Goal: Task Accomplishment & Management: Manage account settings

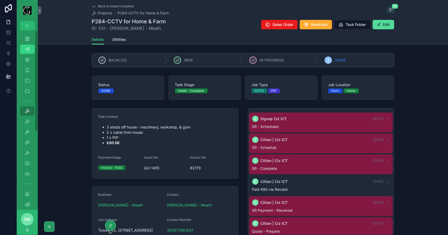
scroll to position [270, 0]
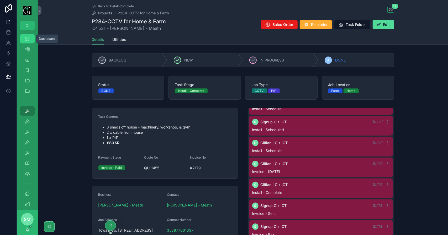
click at [25, 39] on icon "scrollable content" at bounding box center [27, 38] width 5 height 5
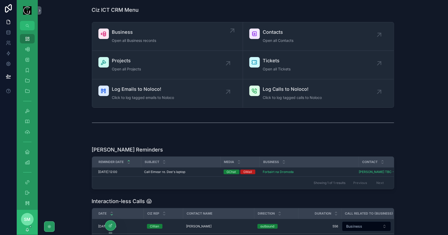
click at [152, 33] on span "Business" at bounding box center [134, 32] width 44 height 7
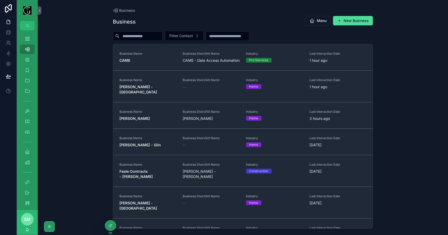
click at [150, 34] on input "scrollable content" at bounding box center [140, 36] width 43 height 7
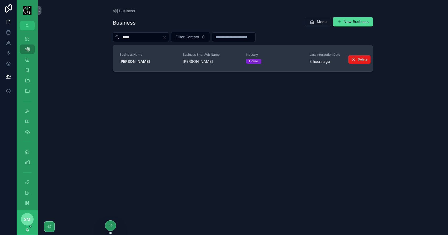
type input "*****"
click at [150, 61] on strong "Geraldine Tighe - Tralee" at bounding box center [134, 61] width 30 height 4
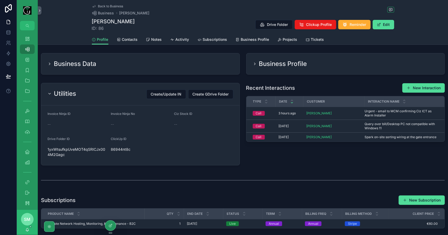
click at [99, 93] on div "Utilities Create/Update IN Create GDrive Folder" at bounding box center [140, 94] width 186 height 9
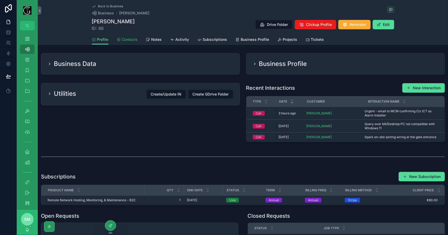
click at [127, 41] on span "Contacts" at bounding box center [130, 39] width 16 height 5
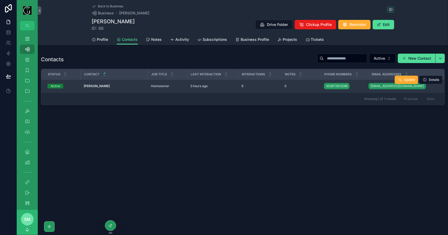
click at [123, 85] on div "Geraldine Tighe - Tralee Geraldine Tighe - Tralee" at bounding box center [114, 86] width 61 height 4
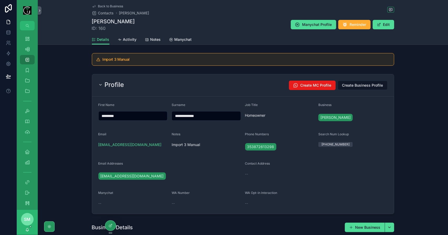
click at [192, 84] on div "Profile Create MC Profile Create Business Profile" at bounding box center [242, 85] width 289 height 9
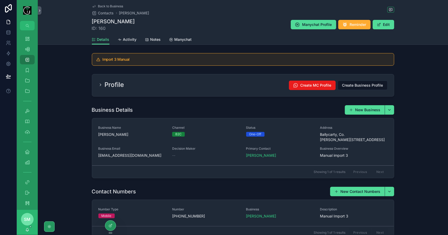
click at [192, 84] on div "Profile Create MC Profile Create Business Profile" at bounding box center [242, 85] width 289 height 9
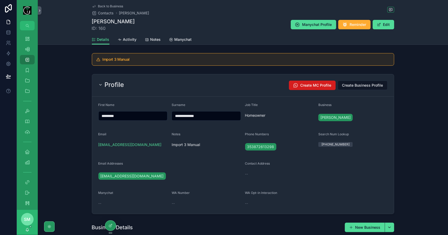
click at [304, 84] on span "Create MC Profile" at bounding box center [315, 85] width 31 height 5
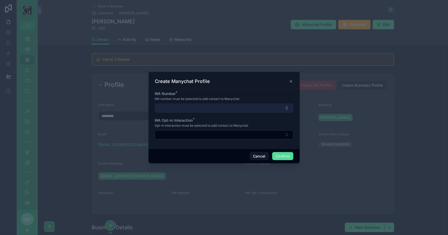
click at [258, 105] on button "Select Button" at bounding box center [224, 108] width 138 height 9
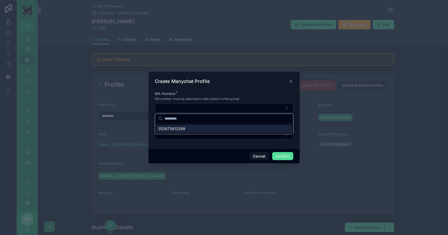
click at [232, 129] on div "353872613298" at bounding box center [224, 129] width 136 height 8
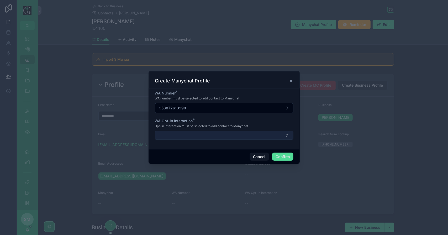
click at [201, 133] on button "Select Button" at bounding box center [224, 135] width 138 height 9
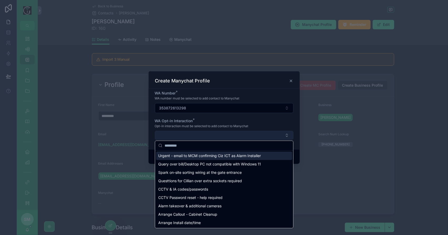
click at [203, 135] on button "Select Button" at bounding box center [224, 135] width 138 height 9
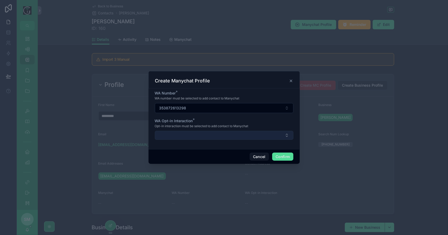
click at [203, 135] on button "Select Button" at bounding box center [224, 135] width 138 height 9
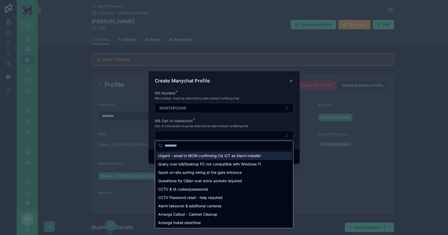
click at [210, 154] on span "Urgent - email to MCM confirming Ciz ICT as Alarm Installer" at bounding box center [209, 155] width 103 height 5
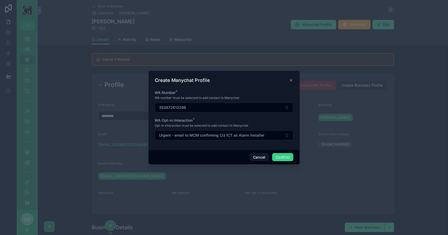
click at [283, 157] on button "Confirm" at bounding box center [282, 157] width 21 height 8
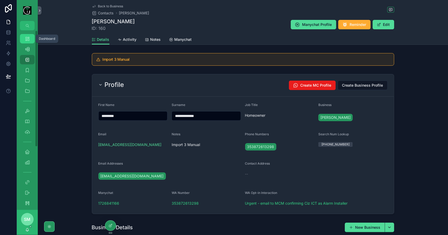
click at [28, 39] on icon "scrollable content" at bounding box center [27, 38] width 5 height 5
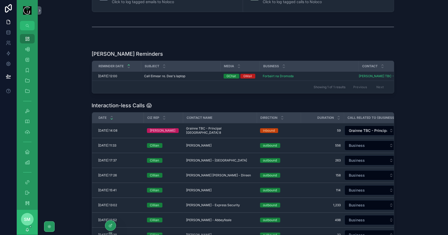
scroll to position [105, 0]
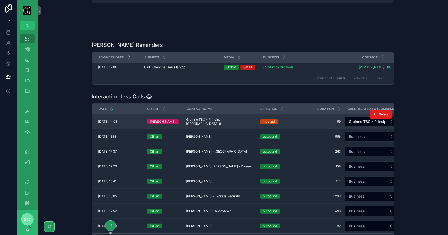
click at [201, 126] on td "Grainne TBC - Principal Dublin 8 Grainne TBC - Principal Dublin 8" at bounding box center [220, 122] width 74 height 15
click at [202, 125] on span "Grainne TBC - Principal Dublin 8" at bounding box center [219, 122] width 67 height 8
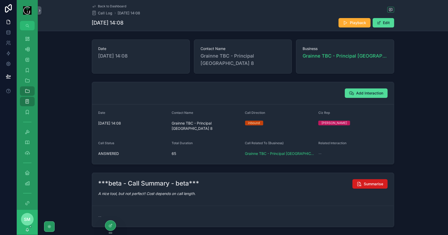
click at [367, 180] on button "Summarise" at bounding box center [369, 184] width 35 height 9
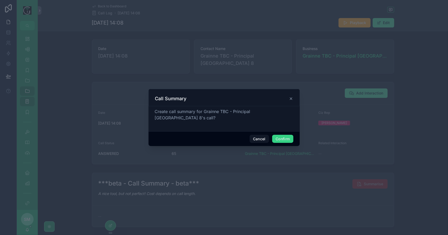
click at [289, 135] on button "Confirm" at bounding box center [282, 139] width 21 height 8
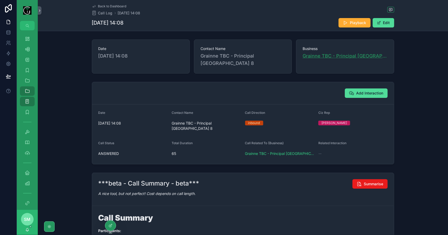
click at [333, 57] on span "Grainne TBC - Principal Dublin 8" at bounding box center [344, 55] width 85 height 7
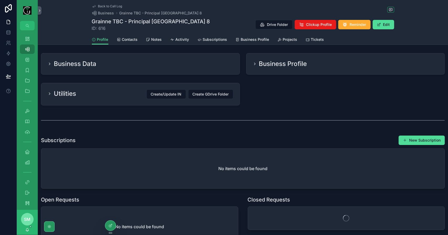
click at [165, 65] on div "Business Data" at bounding box center [140, 64] width 186 height 8
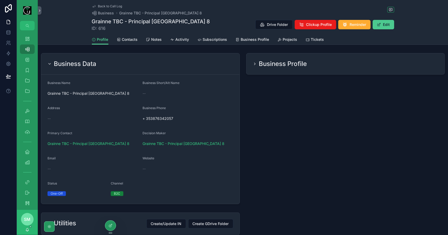
click at [387, 26] on button "Edit" at bounding box center [382, 24] width 21 height 9
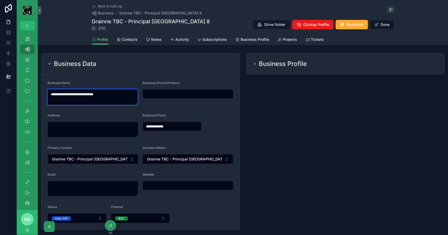
drag, startPoint x: 108, startPoint y: 96, endPoint x: 47, endPoint y: 95, distance: 61.1
click at [47, 95] on form "**********" at bounding box center [140, 152] width 198 height 155
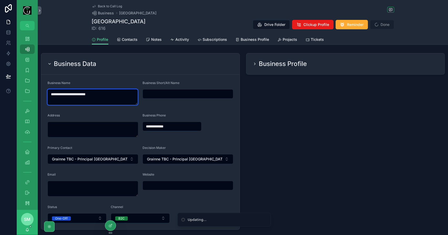
type textarea "**********"
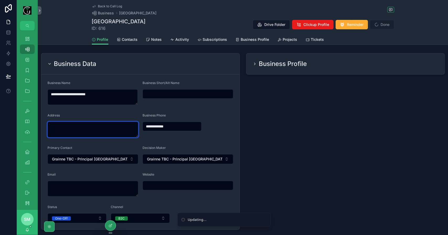
click at [86, 129] on textarea "scrollable content" at bounding box center [92, 130] width 91 height 16
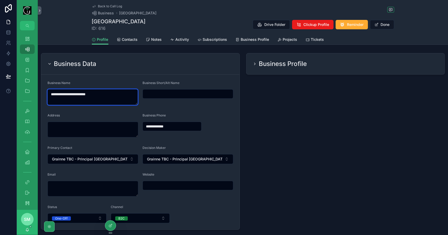
drag, startPoint x: 104, startPoint y: 94, endPoint x: 38, endPoint y: 93, distance: 66.1
click at [38, 93] on div "**********" at bounding box center [140, 141] width 205 height 181
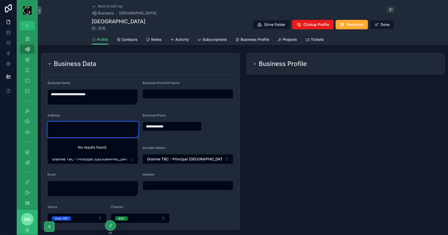
click at [65, 127] on textarea "scrollable content" at bounding box center [92, 130] width 91 height 16
paste textarea "**********"
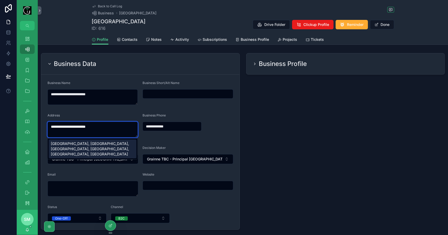
click at [76, 147] on div "Warrenmount Primary School, Warrenmount Place, Blackpitts, Warrenmount, Dublin …" at bounding box center [93, 149] width 88 height 19
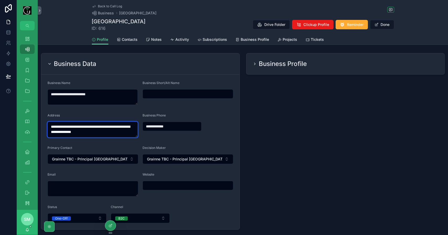
type textarea "**********"
click at [218, 113] on form "**********" at bounding box center [140, 152] width 198 height 155
click at [383, 24] on button "Done" at bounding box center [382, 24] width 24 height 9
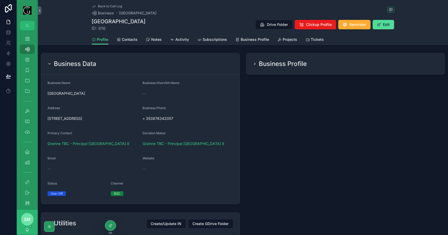
click at [332, 58] on div "Business Profile" at bounding box center [345, 63] width 198 height 21
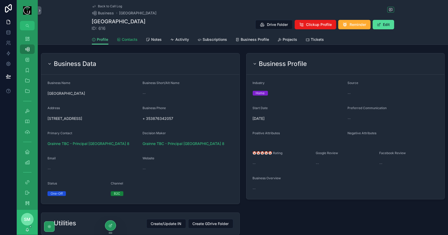
click at [133, 42] on span "Contacts" at bounding box center [130, 39] width 16 height 5
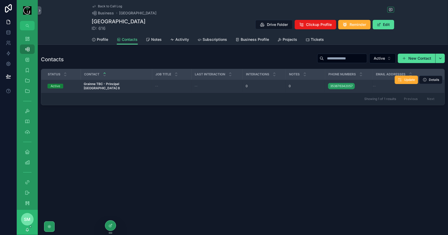
click at [117, 87] on strong "Grainne TBC - Principal Dublin 8" at bounding box center [102, 86] width 36 height 8
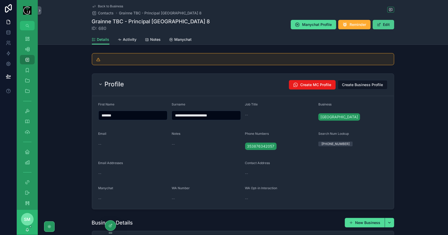
click at [385, 23] on button "Edit" at bounding box center [382, 24] width 21 height 9
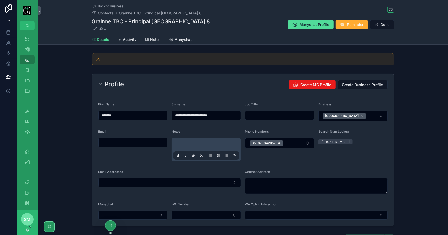
drag, startPoint x: 201, startPoint y: 116, endPoint x: 228, endPoint y: 114, distance: 26.9
click at [228, 114] on input "**********" at bounding box center [206, 115] width 69 height 7
type input "**********"
click at [284, 114] on input "scrollable content" at bounding box center [279, 115] width 69 height 7
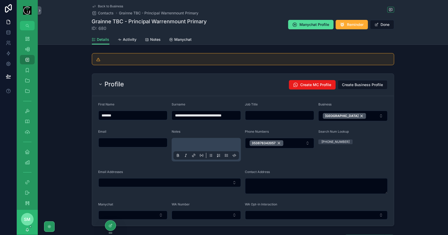
scroll to position [0, 0]
type input "*********"
click at [383, 25] on span "Done" at bounding box center [382, 24] width 24 height 9
click at [383, 25] on button "Done" at bounding box center [382, 24] width 24 height 9
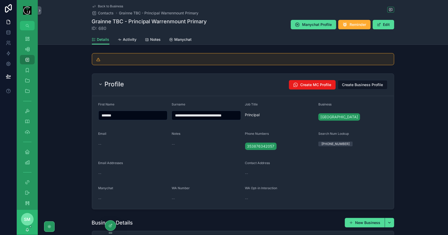
click at [116, 6] on span "Back to Business" at bounding box center [110, 6] width 25 height 4
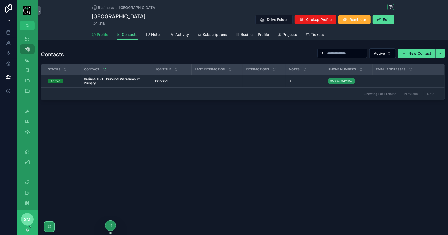
click at [103, 35] on span "Profile" at bounding box center [102, 34] width 11 height 5
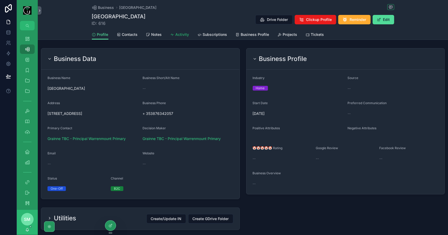
click at [178, 35] on span "Activity" at bounding box center [182, 34] width 14 height 5
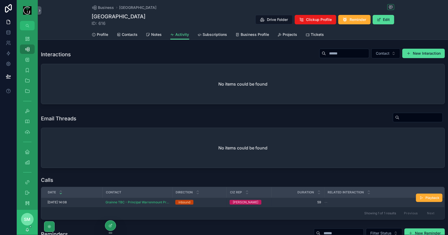
click at [276, 204] on span "59" at bounding box center [297, 203] width 46 height 4
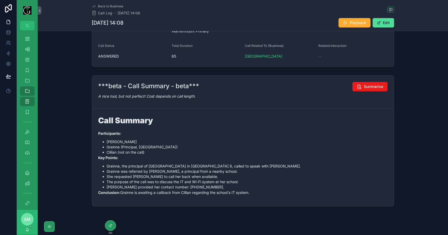
scroll to position [109, 0]
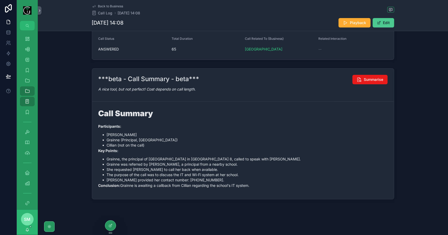
click at [389, 21] on button "Edit" at bounding box center [382, 22] width 21 height 9
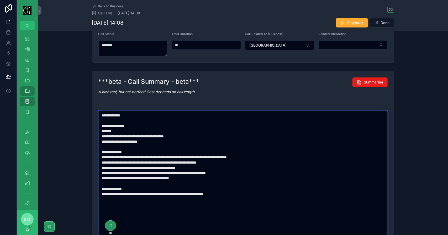
click at [156, 161] on textarea "**********" at bounding box center [242, 192] width 289 height 162
click at [163, 164] on textarea "**********" at bounding box center [242, 192] width 289 height 162
drag, startPoint x: 166, startPoint y: 162, endPoint x: 147, endPoint y: 161, distance: 19.7
click at [147, 161] on textarea "**********" at bounding box center [242, 192] width 289 height 162
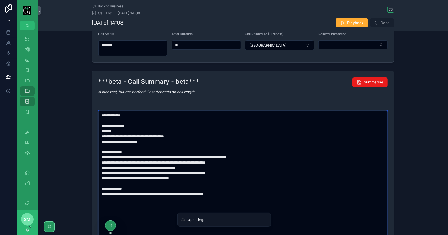
click at [156, 163] on textarea "**********" at bounding box center [242, 192] width 289 height 162
click at [167, 167] on textarea "**********" at bounding box center [242, 192] width 289 height 162
type textarea "**********"
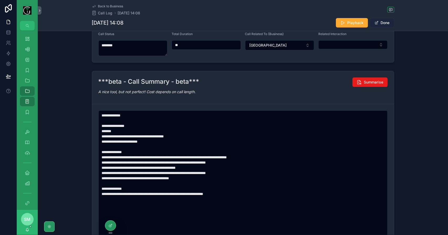
click at [382, 21] on button "Done" at bounding box center [382, 22] width 24 height 9
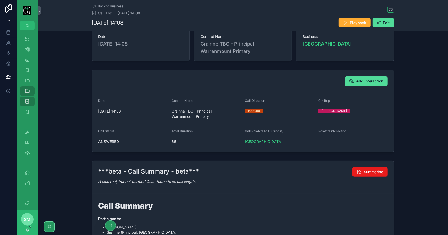
scroll to position [0, 0]
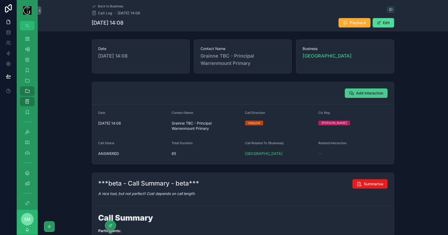
click at [356, 95] on span "Add Interaction" at bounding box center [369, 93] width 27 height 5
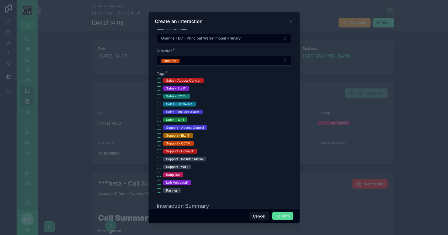
scroll to position [131, 0]
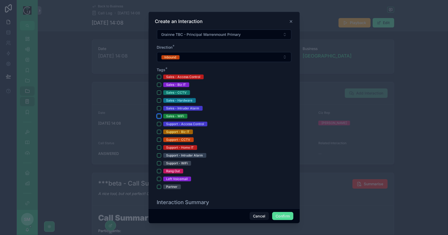
click at [159, 114] on button "Sales - WiFi" at bounding box center [159, 116] width 4 height 4
click at [160, 130] on button "Support - Biz IT" at bounding box center [159, 132] width 4 height 4
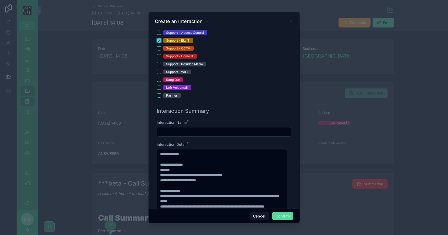
scroll to position [262, 0]
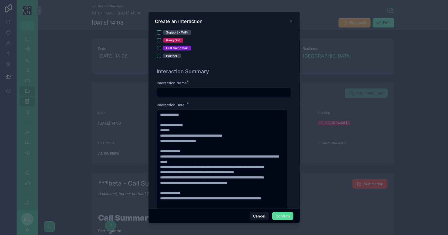
click at [170, 93] on input "text" at bounding box center [224, 92] width 134 height 7
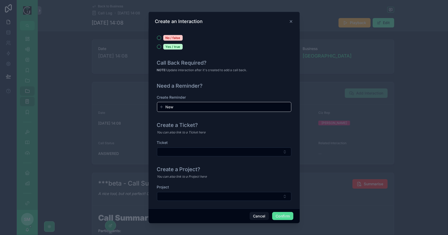
scroll to position [563, 0]
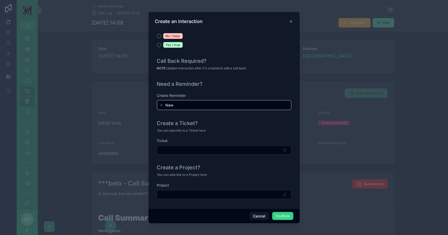
type input "**********"
click at [280, 217] on button "Confirm" at bounding box center [282, 216] width 21 height 8
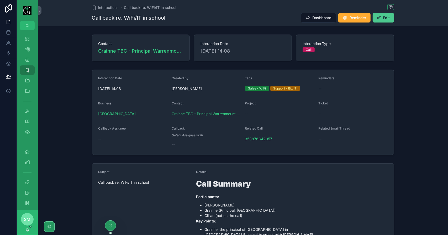
click at [385, 21] on button "Edit" at bounding box center [382, 17] width 21 height 9
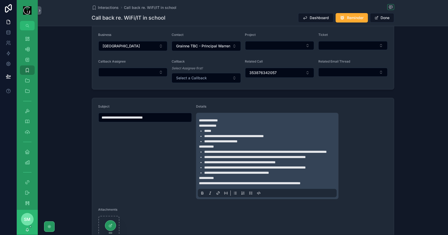
scroll to position [79, 0]
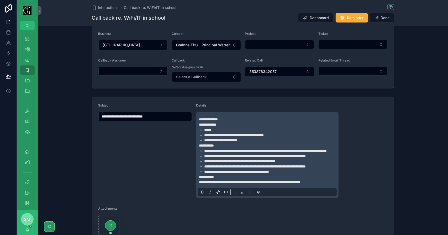
click at [249, 151] on span "**********" at bounding box center [265, 151] width 122 height 4
click at [282, 139] on span "**********" at bounding box center [259, 141] width 120 height 4
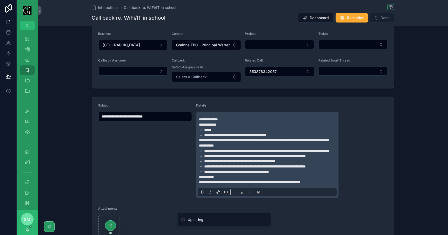
click at [234, 143] on p "**********" at bounding box center [268, 140] width 139 height 5
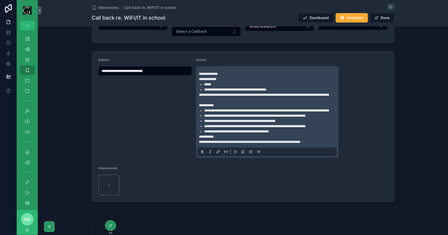
scroll to position [131, 0]
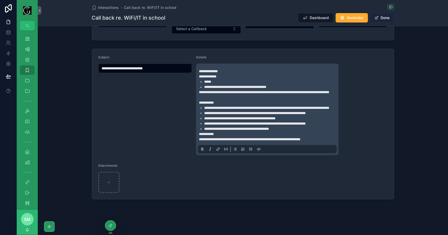
click at [389, 20] on button "Done" at bounding box center [382, 17] width 24 height 9
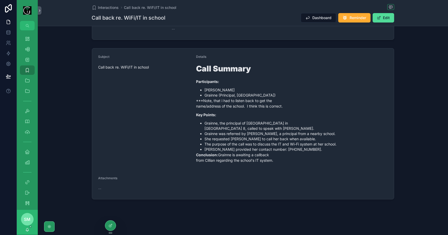
scroll to position [0, 0]
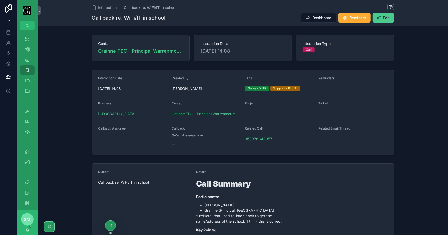
click at [387, 20] on button "Edit" at bounding box center [382, 17] width 21 height 9
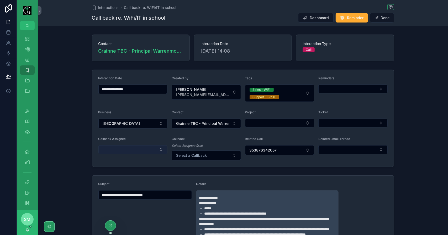
click at [115, 148] on button "Select Button" at bounding box center [132, 150] width 69 height 9
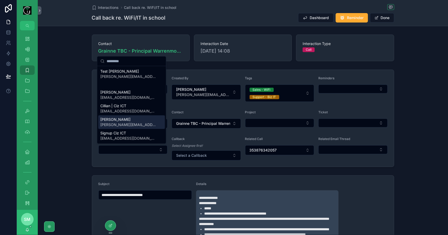
click at [127, 112] on span "cillian@cizict.com" at bounding box center [128, 111] width 56 height 5
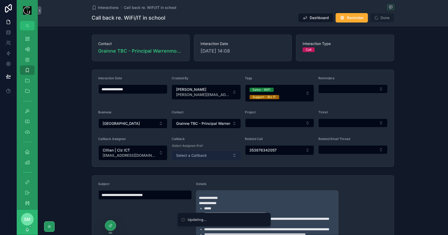
click at [204, 156] on span "Select a Callback" at bounding box center [191, 155] width 31 height 5
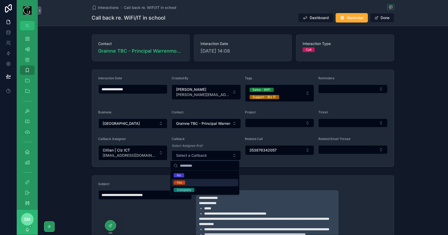
click at [193, 183] on div "Yes" at bounding box center [204, 182] width 67 height 7
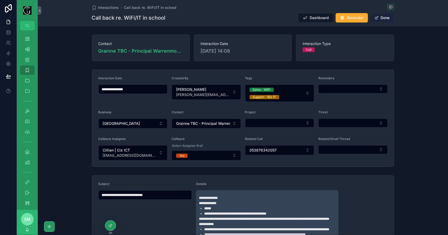
click at [383, 17] on button "Done" at bounding box center [382, 17] width 24 height 9
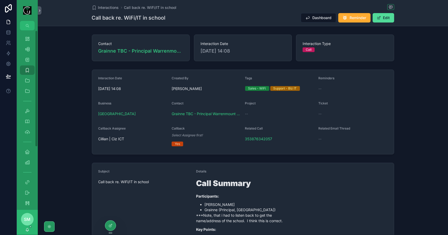
click at [27, 44] on div "Dashboard" at bounding box center [27, 39] width 21 height 10
click at [27, 41] on icon "scrollable content" at bounding box center [27, 38] width 5 height 5
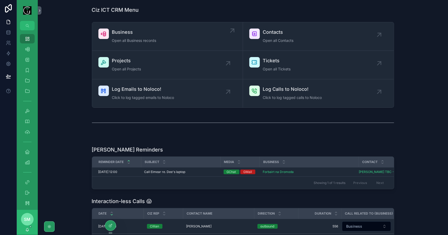
click at [144, 37] on div "Business Open all Business records" at bounding box center [134, 37] width 44 height 16
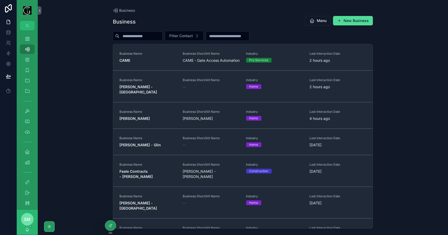
click at [145, 37] on input "scrollable content" at bounding box center [140, 36] width 43 height 7
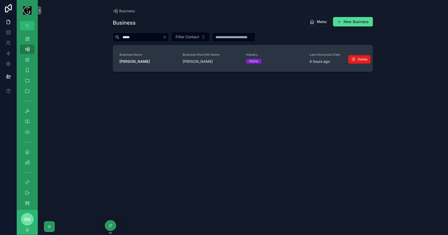
type input "*****"
click at [149, 58] on div "Business Name Geraldine Tighe - Tralee" at bounding box center [147, 59] width 57 height 12
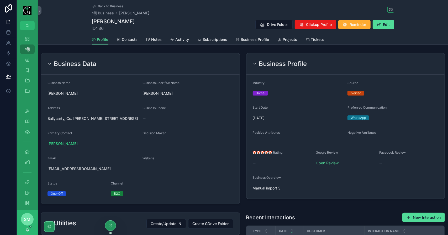
click at [157, 64] on div "Business Data" at bounding box center [140, 64] width 186 height 8
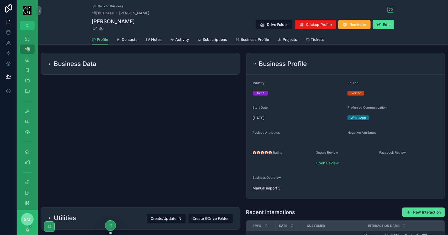
click at [268, 64] on h2 "Business Profile" at bounding box center [283, 64] width 48 height 8
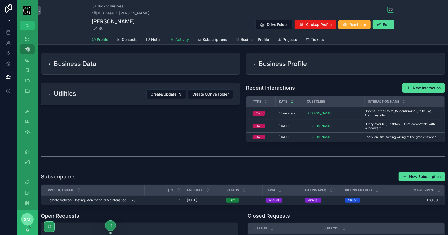
click at [182, 41] on span "Activity" at bounding box center [182, 39] width 14 height 5
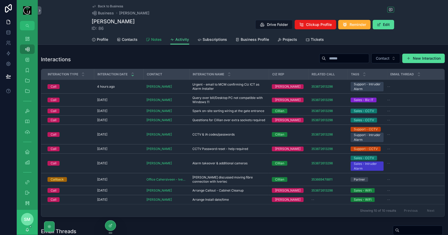
click at [155, 40] on span "Notes" at bounding box center [156, 39] width 10 height 5
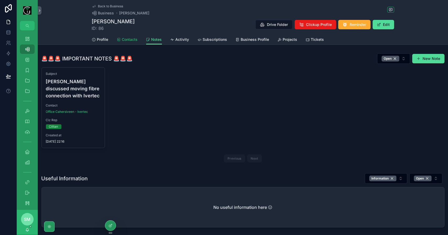
click at [131, 39] on span "Contacts" at bounding box center [130, 39] width 16 height 5
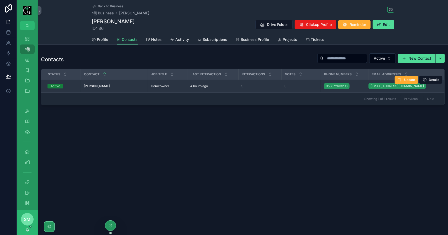
click at [169, 85] on div "Homeowner Homeowner" at bounding box center [167, 86] width 33 height 4
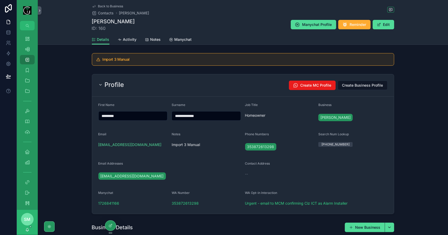
click at [173, 88] on div "Profile Create MC Profile Create Business Profile" at bounding box center [242, 85] width 289 height 9
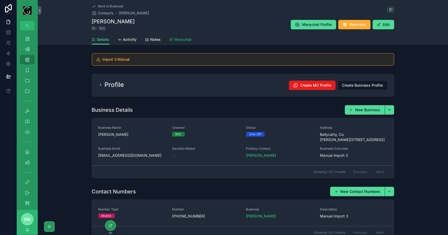
click at [181, 38] on span "Manychat" at bounding box center [182, 39] width 17 height 5
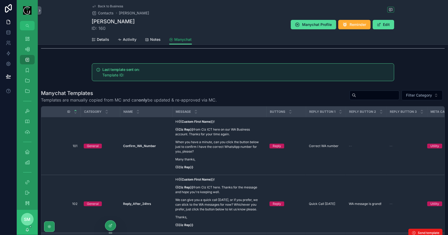
scroll to position [105, 0]
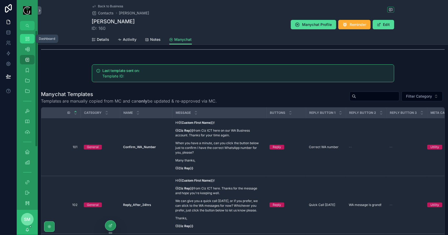
click at [29, 42] on div "Dashboard" at bounding box center [27, 39] width 8 height 8
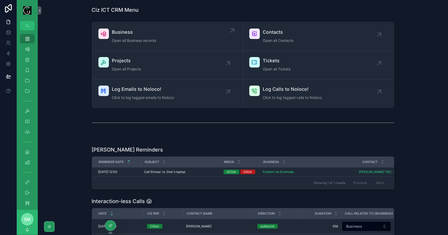
click at [144, 32] on span "Business" at bounding box center [134, 32] width 44 height 7
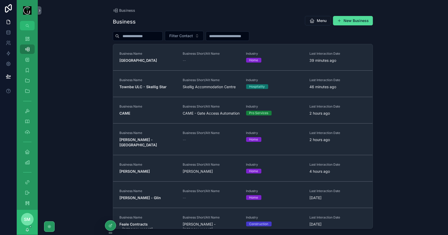
click at [147, 39] on input "scrollable content" at bounding box center [140, 36] width 43 height 7
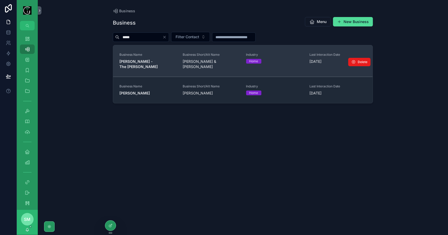
type input "*****"
click at [155, 60] on strong "Fiona O Sullivan - The Glen" at bounding box center [138, 64] width 38 height 10
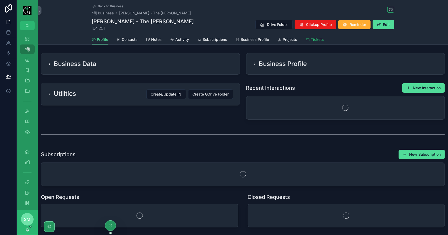
click at [310, 42] on link "Tickets" at bounding box center [314, 40] width 18 height 10
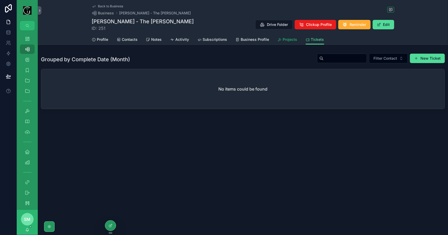
click at [287, 42] on span "Projects" at bounding box center [290, 39] width 14 height 5
click at [321, 39] on span "Tickets" at bounding box center [317, 39] width 13 height 5
click at [185, 42] on span "Activity" at bounding box center [182, 39] width 14 height 5
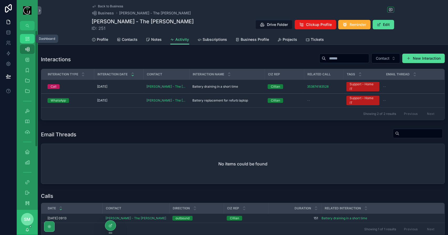
click at [30, 36] on div "Dashboard" at bounding box center [27, 39] width 8 height 8
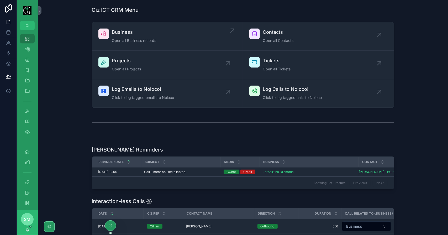
click at [122, 34] on span "Business" at bounding box center [134, 32] width 44 height 7
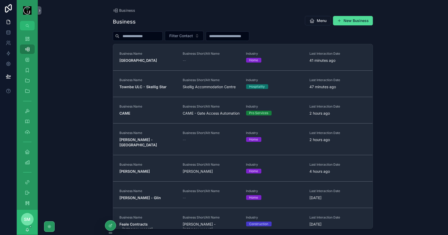
click at [143, 35] on input "scrollable content" at bounding box center [140, 36] width 43 height 7
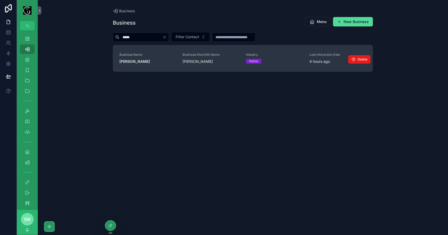
type input "*****"
click at [150, 60] on strong "Geraldine Tighe - Tralee" at bounding box center [134, 61] width 30 height 4
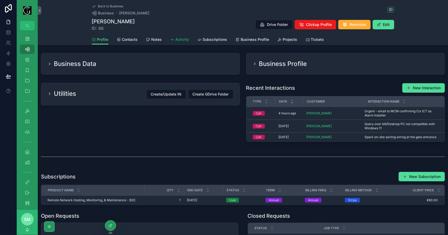
click at [185, 40] on span "Activity" at bounding box center [182, 39] width 14 height 5
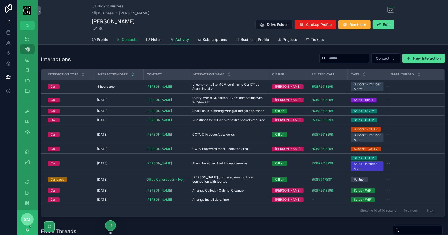
click at [130, 39] on span "Contacts" at bounding box center [130, 39] width 16 height 5
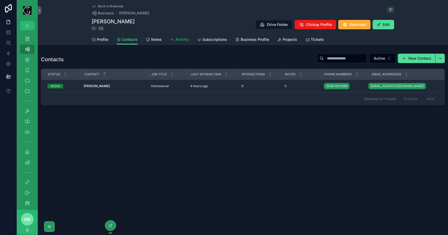
click at [170, 39] on icon "scrollable content" at bounding box center [172, 40] width 4 height 4
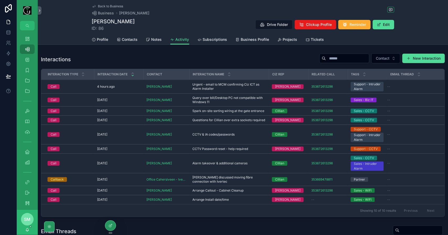
click at [137, 38] on div "Profile Contacts Notes Activity Subscriptions Business Profile Projects Tickets" at bounding box center [243, 40] width 302 height 10
click at [131, 40] on span "Contacts" at bounding box center [130, 39] width 16 height 5
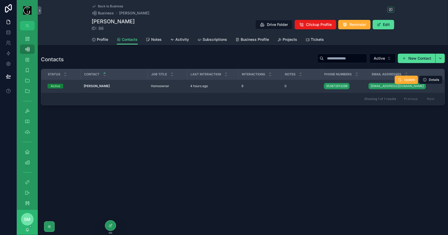
click at [122, 85] on div "Geraldine Tighe - Tralee Geraldine Tighe - Tralee" at bounding box center [114, 86] width 61 height 4
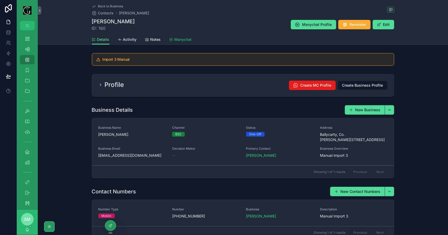
click at [187, 36] on link "Manychat" at bounding box center [180, 40] width 23 height 10
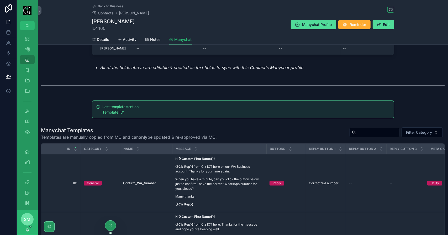
scroll to position [105, 0]
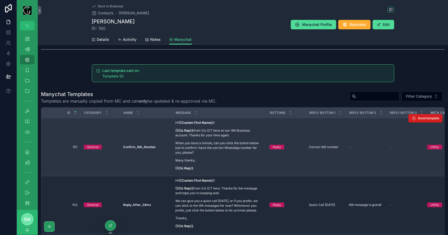
click at [412, 121] on button "Send template" at bounding box center [425, 118] width 34 height 8
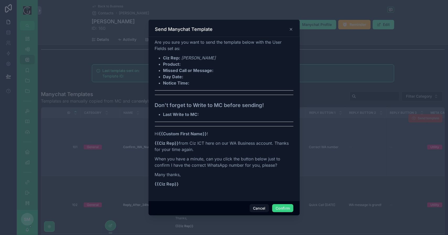
click at [283, 208] on button "Confirm" at bounding box center [282, 209] width 21 height 8
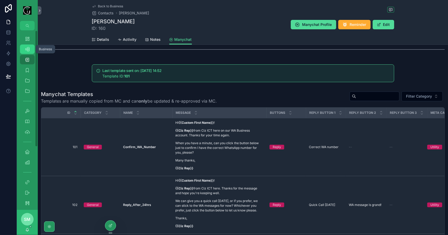
click at [29, 46] on div "Business 541" at bounding box center [27, 49] width 8 height 8
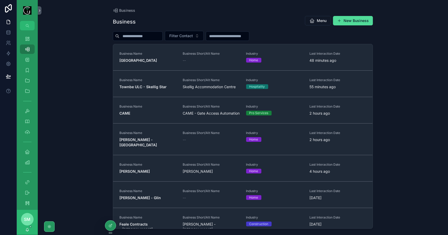
click at [135, 36] on input "scrollable content" at bounding box center [140, 36] width 43 height 7
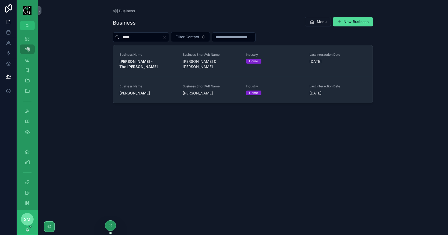
type input "*****"
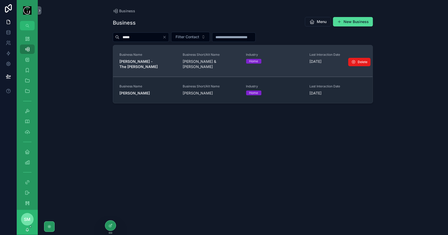
click at [158, 60] on strong "Fiona O Sullivan - The Glen" at bounding box center [138, 64] width 38 height 10
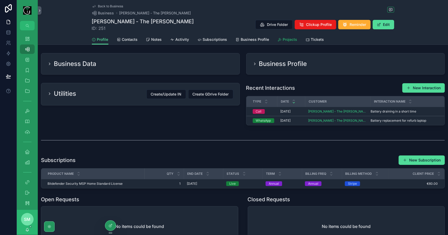
click at [286, 41] on span "Projects" at bounding box center [290, 39] width 14 height 5
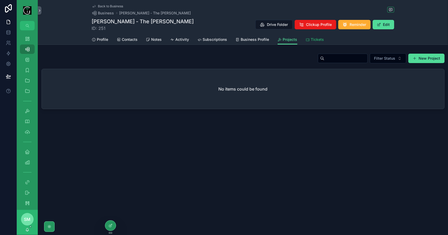
click at [312, 40] on span "Tickets" at bounding box center [317, 39] width 13 height 5
click at [107, 7] on span "Back to Business" at bounding box center [110, 6] width 25 height 4
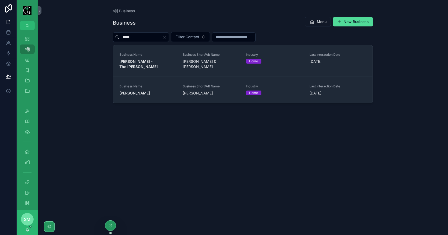
drag, startPoint x: 141, startPoint y: 36, endPoint x: 114, endPoint y: 37, distance: 27.3
click at [114, 37] on div "*****" at bounding box center [141, 37] width 56 height 9
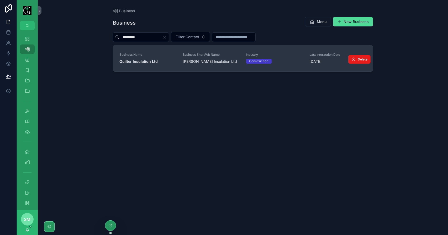
type input "*********"
click at [148, 64] on div "Business Name Quilter Insulation Ltd" at bounding box center [147, 59] width 57 height 12
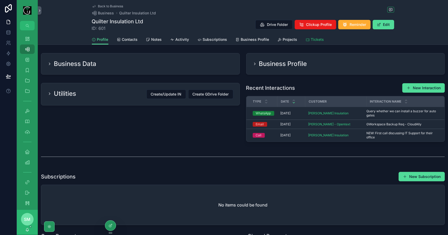
click at [314, 42] on span "Tickets" at bounding box center [317, 39] width 13 height 5
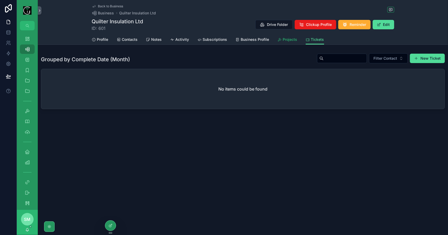
click at [289, 41] on span "Projects" at bounding box center [290, 39] width 14 height 5
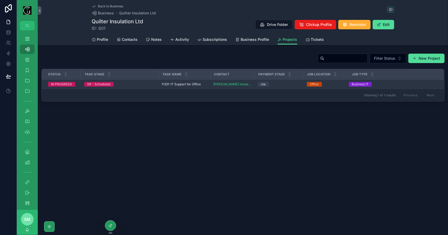
click at [188, 85] on span "P331-IT Support for Office" at bounding box center [181, 84] width 39 height 4
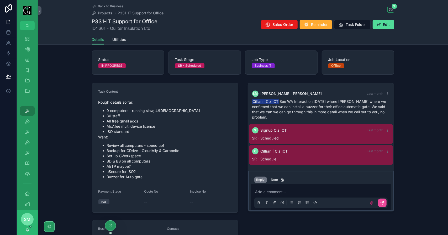
scroll to position [26, 0]
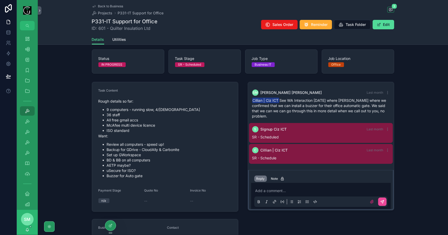
click at [108, 5] on span "Back to Business" at bounding box center [110, 6] width 25 height 4
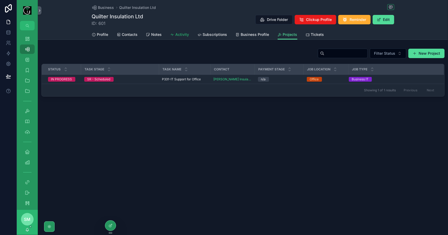
click at [182, 35] on span "Activity" at bounding box center [182, 34] width 14 height 5
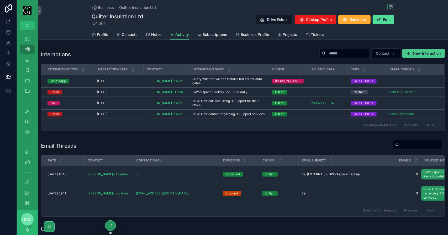
click at [422, 53] on button "New Interaction" at bounding box center [423, 53] width 42 height 9
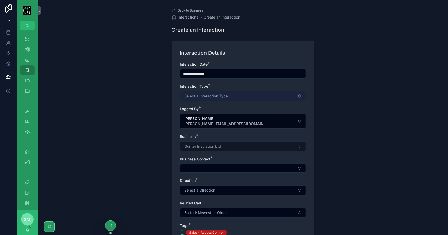
click at [216, 97] on span "Select a Interaction Type" at bounding box center [206, 96] width 44 height 5
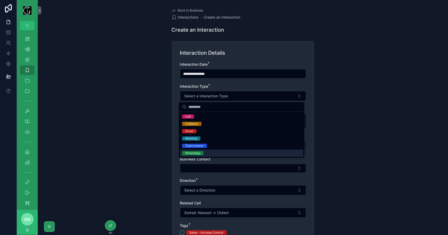
click at [213, 152] on div "WhatsApp" at bounding box center [241, 153] width 123 height 7
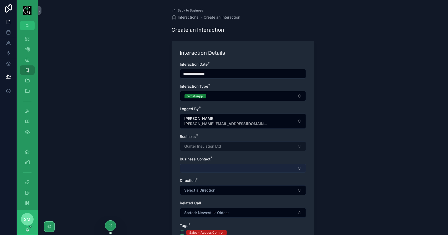
click at [207, 169] on button "Select Button" at bounding box center [243, 168] width 126 height 9
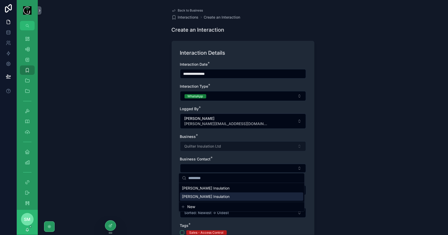
click at [205, 195] on span "Nora Quilter - Quilter Insulation" at bounding box center [205, 196] width 47 height 5
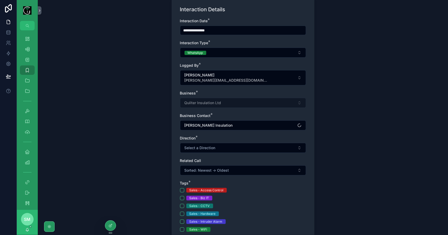
scroll to position [52, 0]
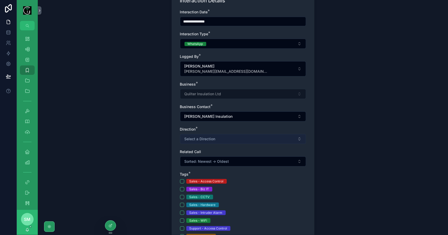
click at [212, 137] on span "Select a Direction" at bounding box center [199, 139] width 31 height 5
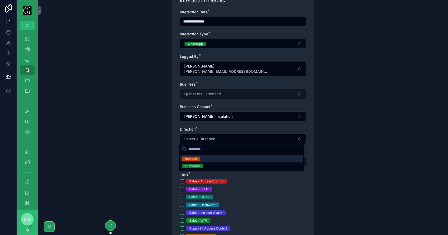
click at [209, 159] on div "Inbound" at bounding box center [241, 158] width 123 height 7
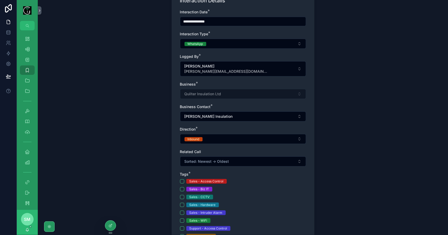
click at [209, 159] on span "Sorted: Newest -> Oldest" at bounding box center [206, 161] width 45 height 5
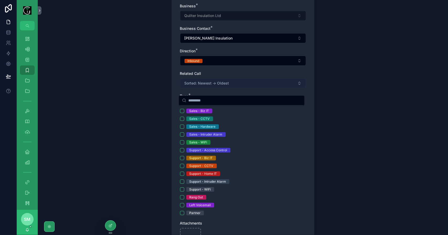
scroll to position [131, 0]
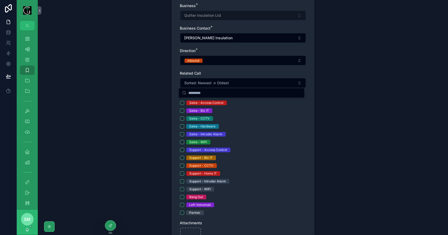
click at [264, 156] on div "Support - Biz IT" at bounding box center [243, 158] width 126 height 5
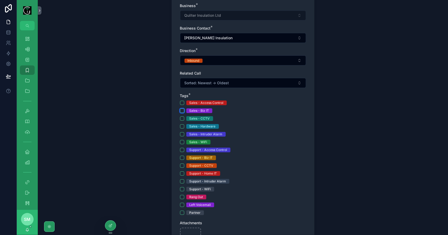
click at [180, 110] on button "Sales - Biz IT" at bounding box center [182, 111] width 4 height 4
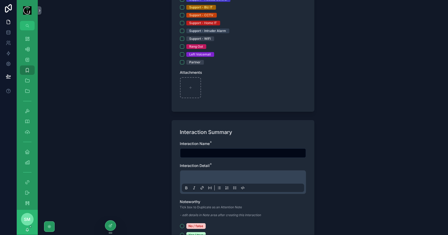
scroll to position [288, 0]
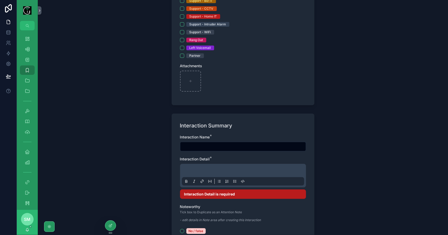
click at [190, 170] on p "scrollable content" at bounding box center [244, 171] width 122 height 5
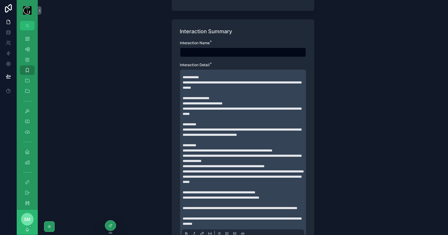
click at [183, 76] on span "**********" at bounding box center [191, 78] width 16 height 4
click at [206, 49] on input "scrollable content" at bounding box center [242, 52] width 125 height 7
type input "**********"
click at [223, 81] on span "**********" at bounding box center [242, 85] width 118 height 9
type input "**********"
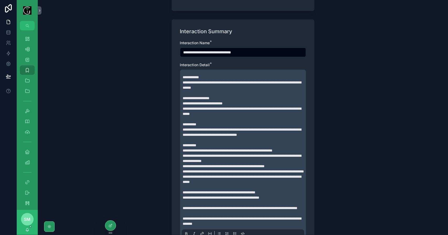
click at [187, 76] on span "**********" at bounding box center [191, 78] width 16 height 4
click at [182, 76] on div "**********" at bounding box center [243, 155] width 122 height 167
click at [185, 77] on span "**********" at bounding box center [191, 78] width 16 height 4
click at [183, 76] on span "**********" at bounding box center [191, 78] width 16 height 4
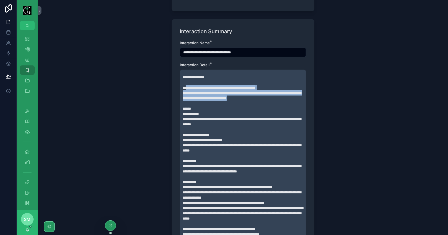
drag, startPoint x: 276, startPoint y: 96, endPoint x: 184, endPoint y: 88, distance: 92.4
click at [184, 88] on p "**********" at bounding box center [244, 93] width 122 height 16
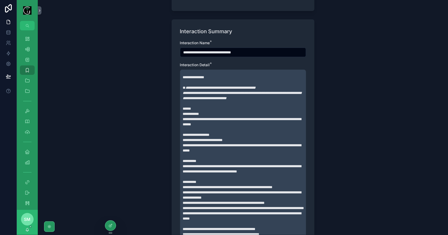
click at [218, 117] on span "**********" at bounding box center [242, 121] width 118 height 9
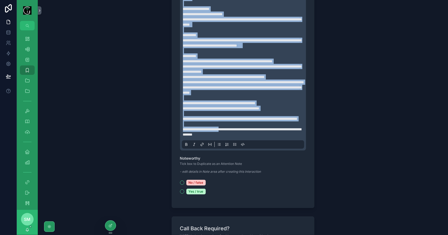
scroll to position [514, 0]
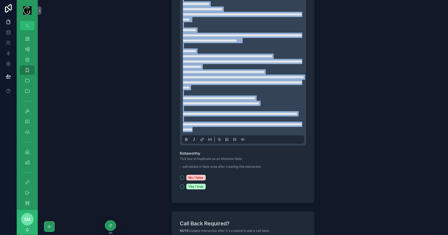
drag, startPoint x: 182, startPoint y: 113, endPoint x: 249, endPoint y: 138, distance: 70.9
click at [249, 132] on p "**********" at bounding box center [244, 56] width 122 height 152
click at [230, 116] on em "**********" at bounding box center [240, 114] width 115 height 4
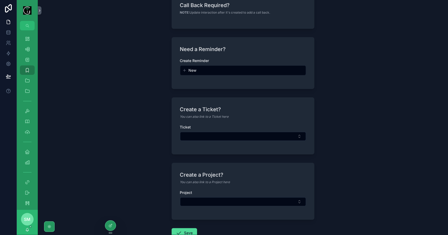
scroll to position [750, 0]
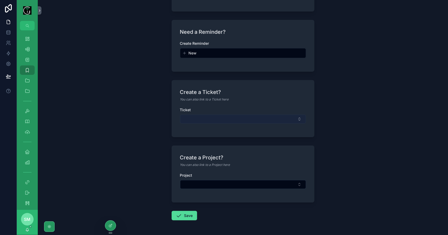
click at [236, 124] on button "Select Button" at bounding box center [243, 119] width 126 height 9
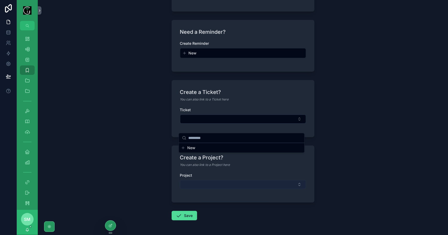
click at [231, 189] on button "Select Button" at bounding box center [243, 184] width 126 height 9
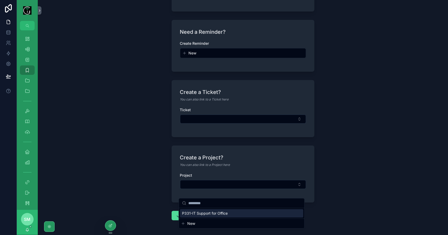
click at [228, 214] on div "P331-IT Support for Office" at bounding box center [241, 213] width 123 height 8
type input "**********"
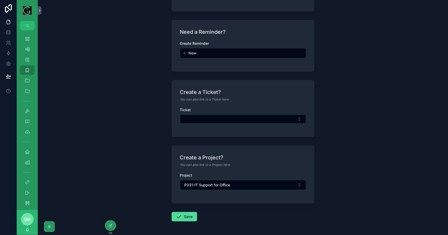
click at [189, 222] on button "Save" at bounding box center [183, 216] width 25 height 9
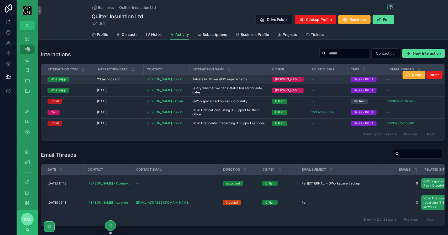
click at [239, 80] on span "Tablets for Drivers/ISO requirements" at bounding box center [219, 79] width 55 height 4
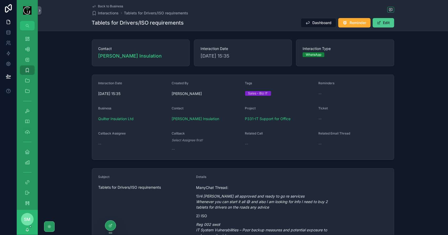
click at [388, 24] on button "Edit" at bounding box center [382, 22] width 21 height 9
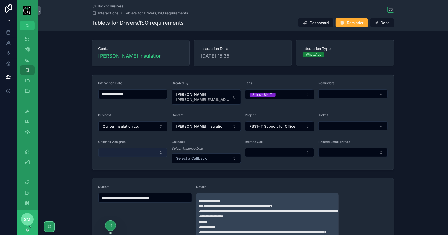
click at [123, 148] on button "Select Button" at bounding box center [132, 152] width 69 height 9
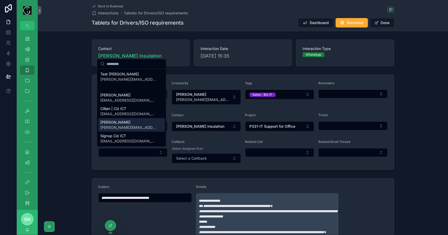
click at [131, 129] on span "simon@cizict.com" at bounding box center [128, 127] width 56 height 5
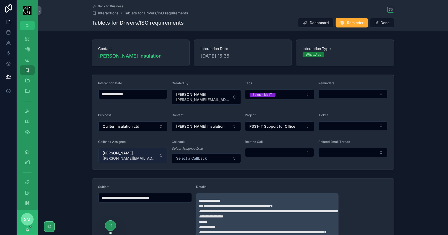
click at [138, 157] on button "Simon Murphy simon@cizict.com" at bounding box center [132, 155] width 69 height 15
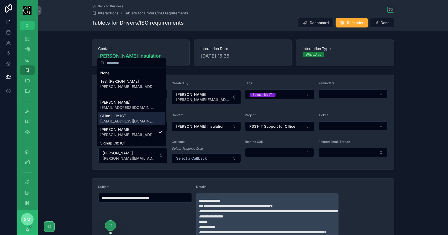
click at [133, 120] on div "Cillian | Ciz ICT cillian@cizict.com" at bounding box center [131, 119] width 67 height 14
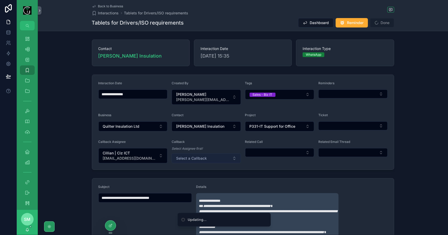
click at [207, 159] on button "Select a Callback" at bounding box center [205, 159] width 69 height 10
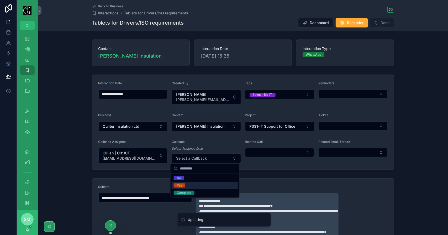
click at [191, 184] on div "Yes" at bounding box center [204, 185] width 67 height 7
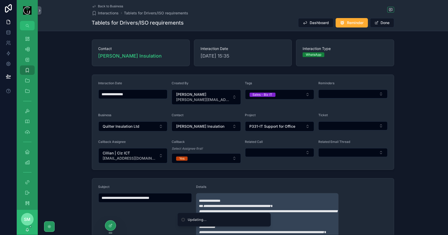
click at [275, 169] on form "**********" at bounding box center [243, 122] width 302 height 95
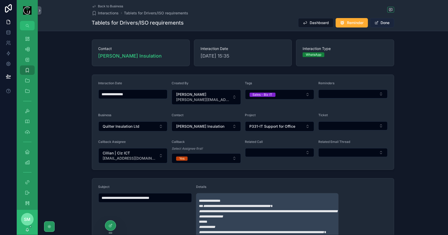
click at [380, 23] on button "Done" at bounding box center [382, 22] width 24 height 9
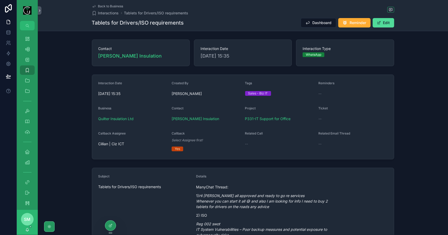
click at [98, 6] on span "Back to Business" at bounding box center [110, 6] width 25 height 4
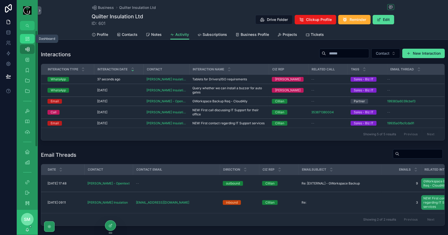
click at [30, 42] on div "Dashboard" at bounding box center [27, 39] width 8 height 8
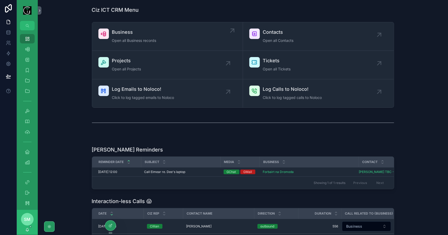
click at [144, 33] on span "Business" at bounding box center [134, 32] width 44 height 7
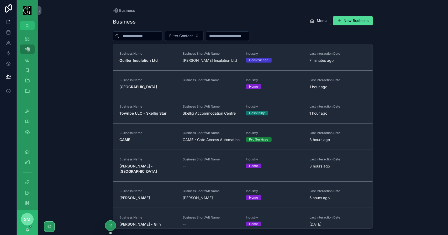
click at [148, 37] on input "scrollable content" at bounding box center [140, 36] width 43 height 7
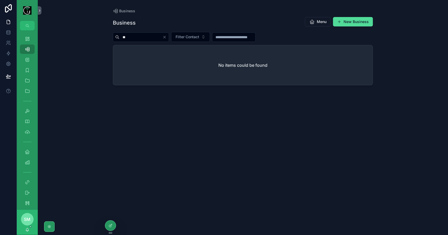
type input "*"
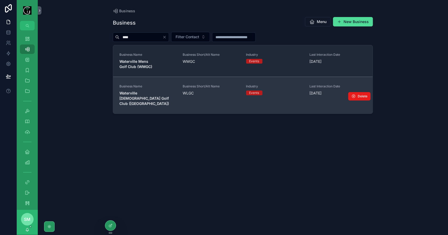
type input "****"
click at [188, 93] on span "WLGC" at bounding box center [210, 93] width 57 height 5
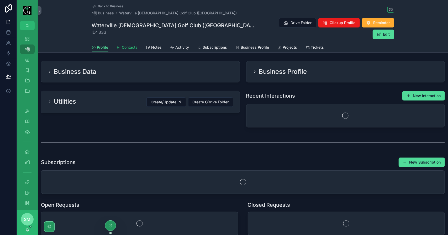
click at [130, 44] on link "Contacts" at bounding box center [127, 48] width 21 height 10
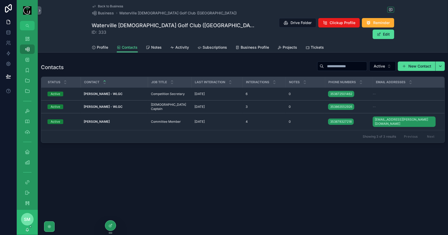
click at [151, 51] on div "Back to Business Business Waterville Ladies Golf Club (WLGC) Waterville Ladies …" at bounding box center [243, 89] width 410 height 179
click at [207, 45] on span "Subscriptions" at bounding box center [215, 47] width 24 height 5
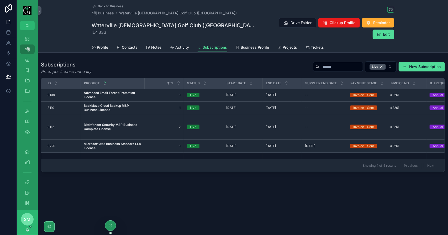
click at [323, 42] on div "Profile Contacts Notes Activity Subscriptions Business Profile Projects Tickets" at bounding box center [243, 47] width 302 height 10
click at [320, 45] on span "Tickets" at bounding box center [317, 47] width 13 height 5
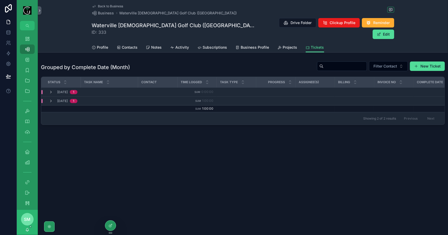
click at [68, 99] on span "June, 2025" at bounding box center [62, 101] width 10 height 4
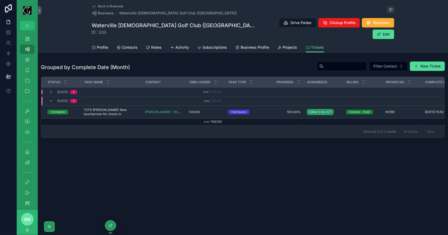
click at [68, 90] on span "April, 2025" at bounding box center [62, 92] width 10 height 4
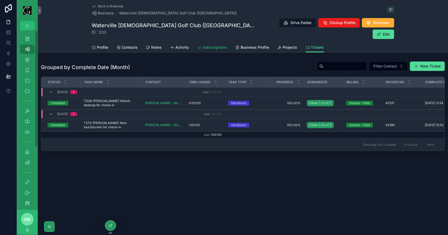
click at [221, 43] on link "Subscriptions" at bounding box center [212, 48] width 30 height 10
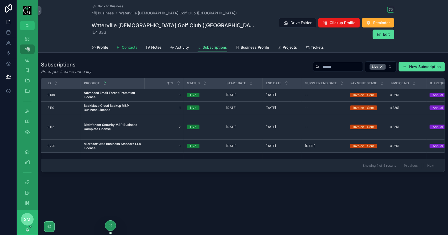
click at [130, 45] on span "Contacts" at bounding box center [130, 47] width 16 height 5
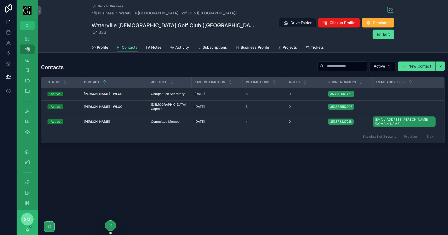
click at [163, 61] on div "Contacts Active New Contact" at bounding box center [243, 67] width 404 height 13
click at [28, 36] on div "Dashboard" at bounding box center [27, 39] width 8 height 8
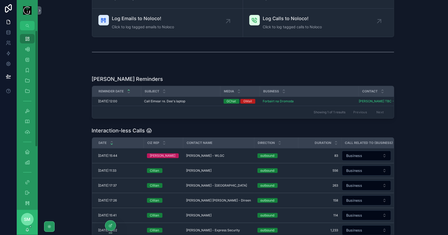
scroll to position [79, 0]
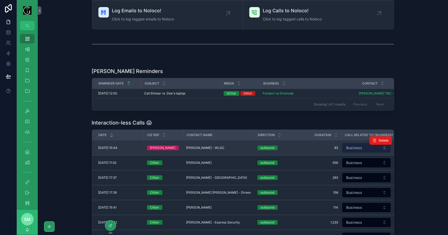
click at [365, 152] on button "Business" at bounding box center [366, 148] width 49 height 10
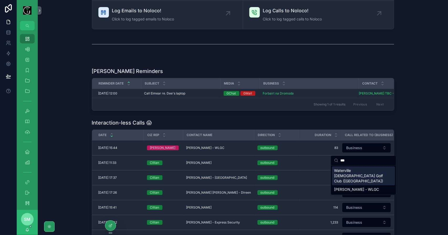
type input "***"
click at [358, 173] on span "Waterville Ladies Golf Club (WLGC)" at bounding box center [360, 176] width 52 height 16
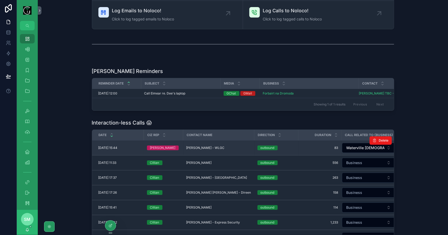
click at [205, 149] on span "Mary Hayes - WLGC" at bounding box center [205, 148] width 38 height 4
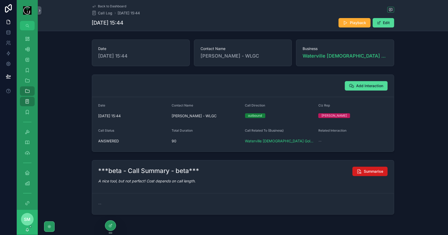
click at [370, 172] on span "Summarise" at bounding box center [373, 171] width 19 height 5
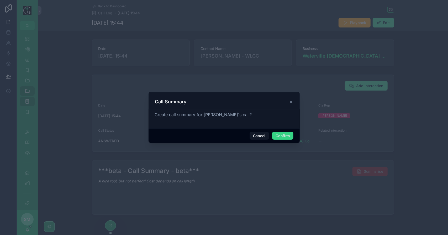
click at [287, 137] on button "Confirm" at bounding box center [282, 136] width 21 height 8
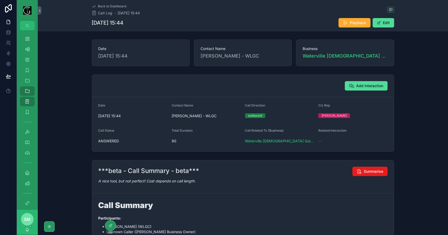
click at [107, 4] on span "Back to Dashboard" at bounding box center [112, 6] width 28 height 4
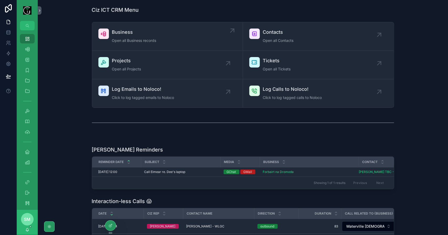
click at [138, 34] on span "Business" at bounding box center [134, 32] width 44 height 7
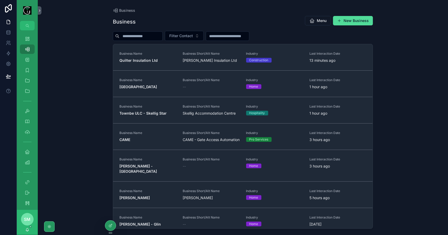
click at [138, 34] on input "scrollable content" at bounding box center [140, 36] width 43 height 7
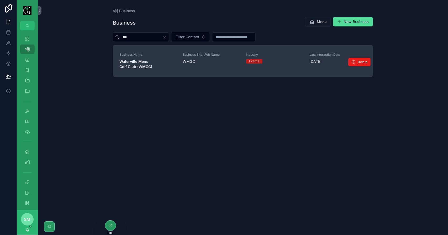
type input "***"
click at [156, 63] on span "Waterville Mens Golf Club (WMGC)" at bounding box center [147, 64] width 57 height 10
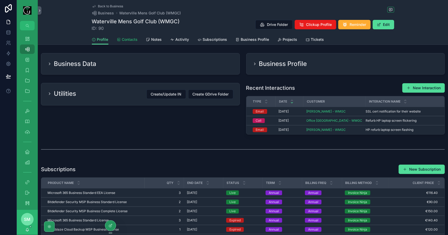
click at [131, 42] on span "Contacts" at bounding box center [130, 39] width 16 height 5
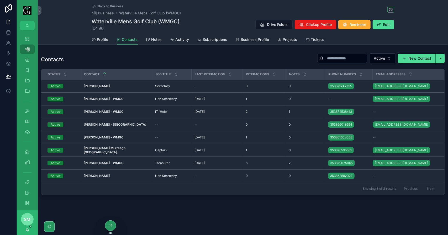
click at [111, 5] on span "Back to Business" at bounding box center [110, 6] width 25 height 4
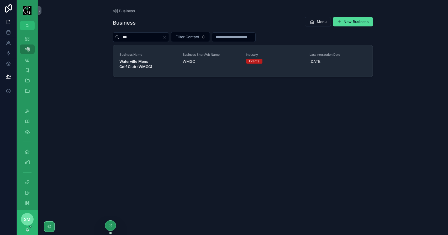
click at [139, 37] on input "***" at bounding box center [140, 37] width 43 height 7
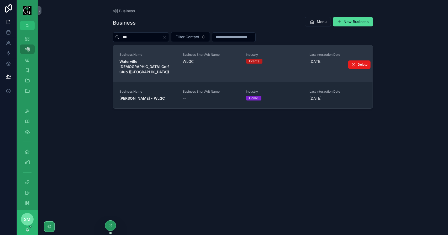
type input "***"
click at [145, 65] on strong "Waterville Ladies Golf Club (WLGC)" at bounding box center [144, 66] width 50 height 15
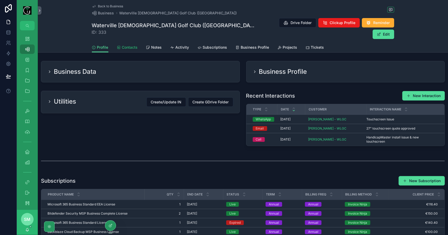
click at [131, 45] on span "Contacts" at bounding box center [130, 47] width 16 height 5
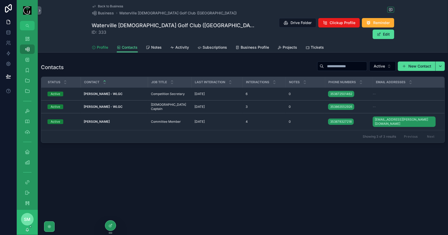
click at [98, 45] on span "Profile" at bounding box center [102, 47] width 11 height 5
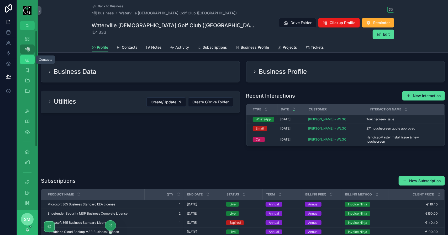
click at [26, 62] on icon "scrollable content" at bounding box center [27, 59] width 5 height 5
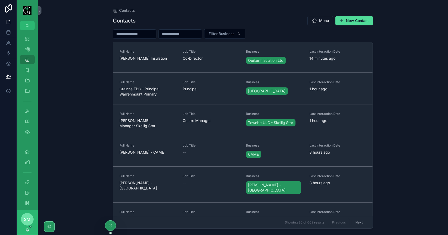
click at [192, 35] on input "scrollable content" at bounding box center [180, 33] width 43 height 7
paste input "**********"
click at [178, 34] on input "**********" at bounding box center [180, 33] width 43 height 7
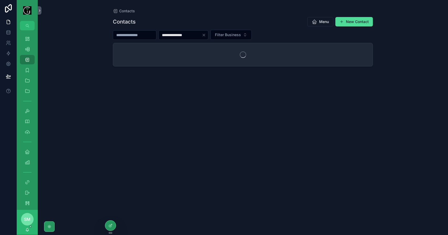
click at [180, 34] on input "**********" at bounding box center [180, 34] width 43 height 7
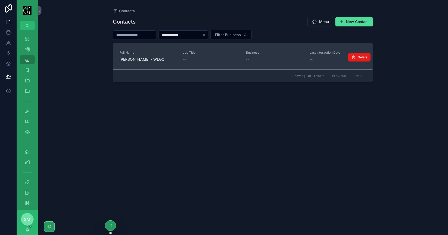
type input "**********"
click at [157, 61] on span "Mary Hayes - WLGC" at bounding box center [147, 59] width 57 height 5
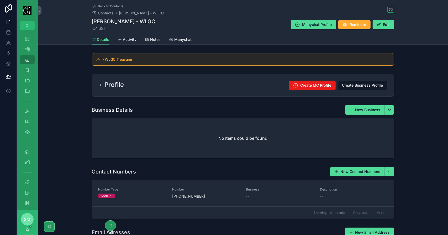
click at [164, 84] on div "Profile Create MC Profile Create Business Profile" at bounding box center [242, 85] width 289 height 9
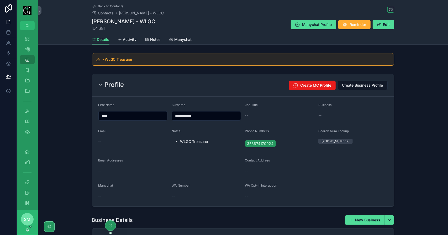
click at [164, 84] on div "Profile Create MC Profile Create Business Profile" at bounding box center [242, 85] width 289 height 9
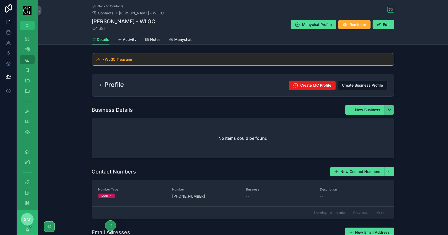
click at [389, 111] on button "scrollable content" at bounding box center [388, 109] width 9 height 9
type input "***"
click at [384, 130] on span "Waterville Ladies Golf Club (WLGC)" at bounding box center [384, 130] width 52 height 5
click at [271, 109] on div "Business Details New Business" at bounding box center [243, 110] width 302 height 10
click at [212, 91] on div "Profile Create MC Profile Create Business Profile" at bounding box center [243, 85] width 302 height 22
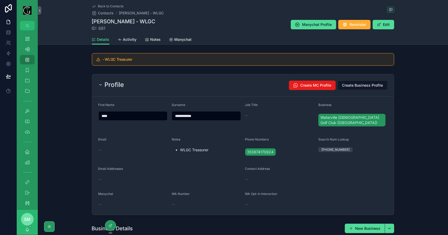
click at [212, 91] on div "Profile Create MC Profile Create Business Profile" at bounding box center [243, 85] width 302 height 22
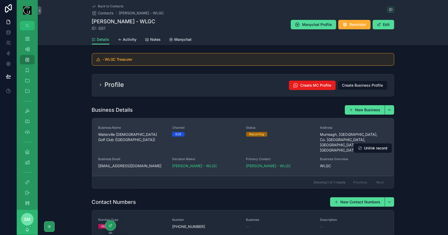
click at [217, 121] on link "Business Name Waterville Ladies Golf Club (WLGC) Channel B2B Status Recurring A…" at bounding box center [243, 148] width 302 height 58
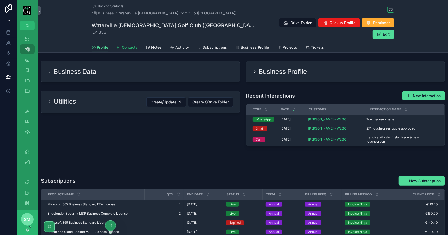
click at [132, 43] on link "Contacts" at bounding box center [127, 48] width 21 height 10
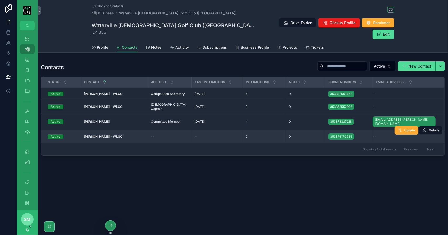
click at [155, 135] on div "--" at bounding box center [169, 137] width 37 height 4
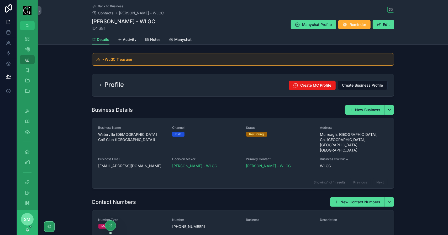
click at [173, 80] on div "Profile Create MC Profile Create Business Profile" at bounding box center [243, 85] width 302 height 22
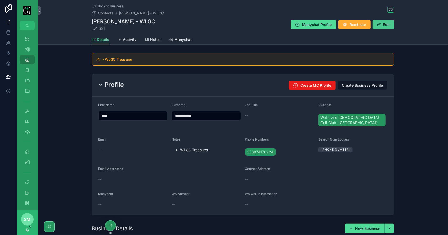
click at [385, 26] on button "Edit" at bounding box center [382, 24] width 21 height 9
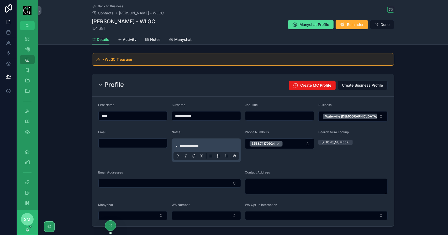
click at [277, 117] on input "scrollable content" at bounding box center [279, 115] width 69 height 7
type input "*********"
click at [381, 26] on button "Done" at bounding box center [382, 24] width 24 height 9
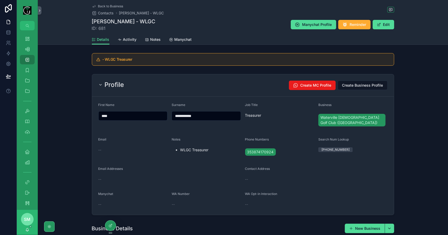
click at [107, 4] on span "Back to Business" at bounding box center [110, 6] width 25 height 4
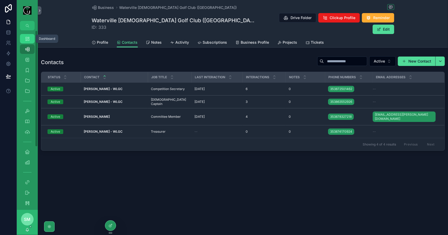
click at [27, 39] on icon "scrollable content" at bounding box center [27, 38] width 5 height 5
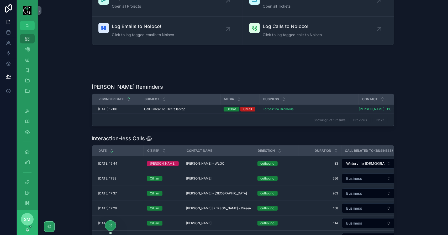
scroll to position [79, 0]
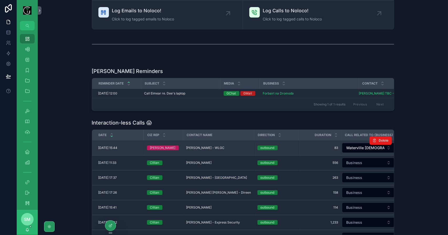
click at [205, 150] on span "Mary Hayes - WLGC" at bounding box center [205, 148] width 38 height 4
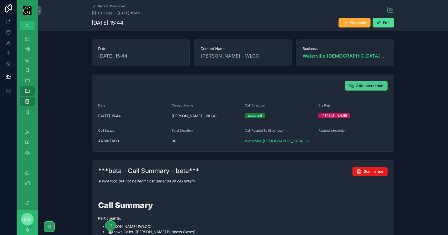
click at [379, 85] on span "Add Interaction" at bounding box center [369, 85] width 27 height 5
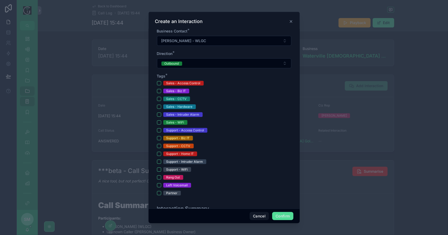
scroll to position [131, 0]
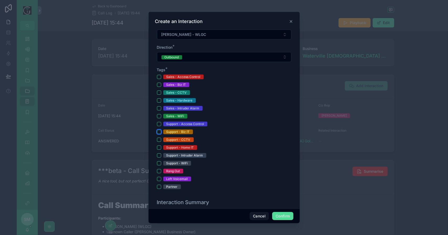
click at [160, 131] on button "Support - Biz IT" at bounding box center [159, 132] width 4 height 4
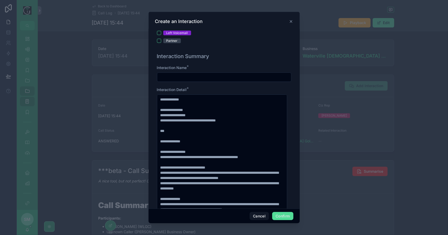
scroll to position [262, 0]
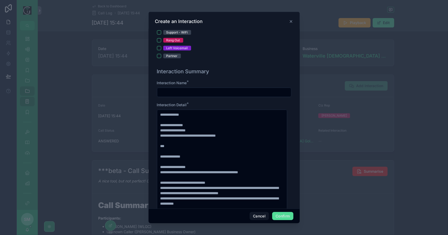
click at [179, 89] on input "text" at bounding box center [224, 92] width 134 height 7
type input "*"
type input "**********"
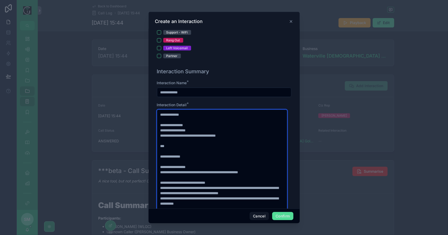
click at [227, 154] on textarea "**********" at bounding box center [222, 191] width 130 height 162
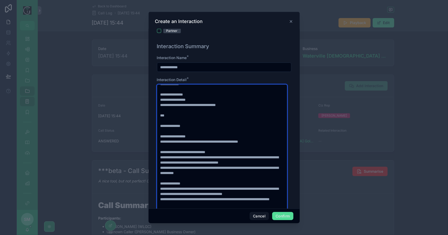
scroll to position [288, 0]
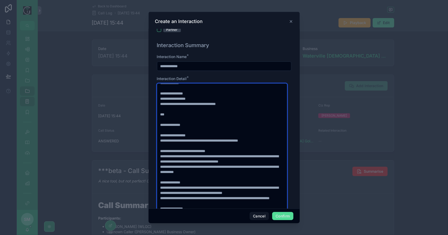
drag, startPoint x: 199, startPoint y: 176, endPoint x: 166, endPoint y: 177, distance: 33.0
click at [166, 177] on textarea "**********" at bounding box center [222, 165] width 130 height 162
click at [178, 186] on textarea "**********" at bounding box center [222, 165] width 130 height 162
drag, startPoint x: 191, startPoint y: 187, endPoint x: 159, endPoint y: 179, distance: 33.5
click at [159, 179] on textarea "**********" at bounding box center [222, 165] width 130 height 162
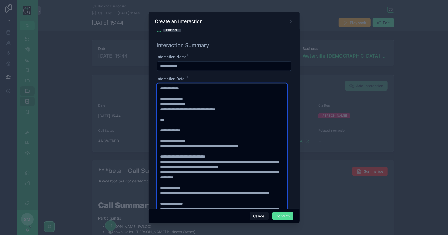
scroll to position [0, 0]
drag, startPoint x: 241, startPoint y: 107, endPoint x: 164, endPoint y: 107, distance: 77.1
click at [164, 107] on textarea "**********" at bounding box center [222, 165] width 130 height 162
click at [210, 123] on textarea "**********" at bounding box center [222, 165] width 130 height 162
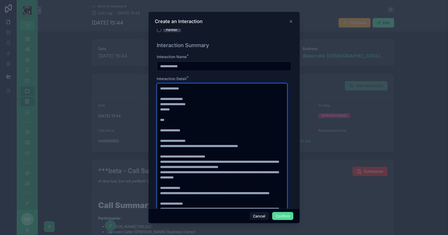
drag, startPoint x: 178, startPoint y: 161, endPoint x: 169, endPoint y: 168, distance: 11.1
drag, startPoint x: 169, startPoint y: 168, endPoint x: 223, endPoint y: 185, distance: 57.3
click at [223, 185] on textarea "**********" at bounding box center [222, 165] width 130 height 162
type textarea "**********"
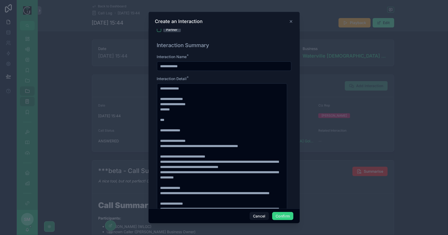
click at [282, 216] on button "Confirm" at bounding box center [282, 216] width 21 height 8
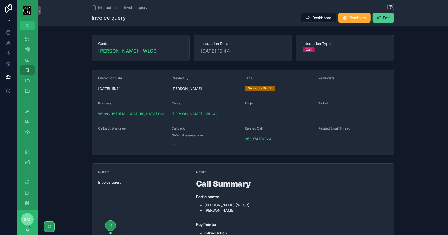
click at [383, 19] on button "Edit" at bounding box center [382, 17] width 21 height 9
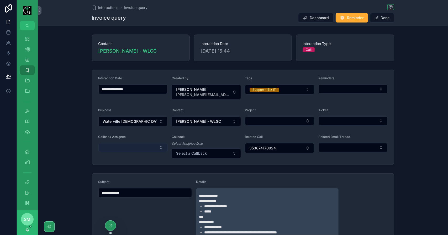
click at [135, 144] on button "Select Button" at bounding box center [132, 147] width 69 height 9
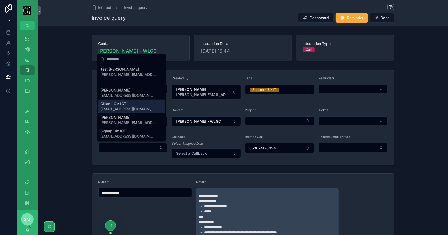
click at [130, 112] on div "Cillian | Ciz ICT cillian@cizict.com" at bounding box center [131, 107] width 67 height 14
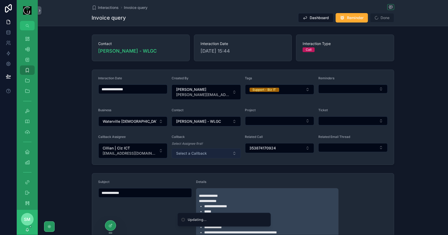
click at [203, 151] on span "Select a Callback" at bounding box center [191, 153] width 31 height 5
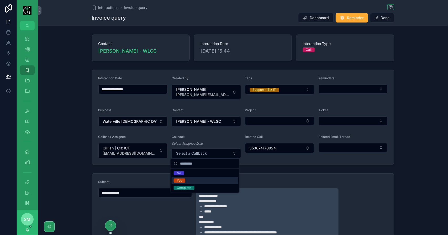
click at [196, 180] on div "Yes" at bounding box center [204, 180] width 67 height 7
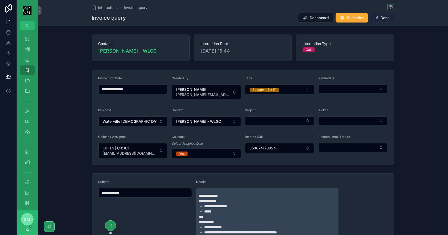
click at [386, 19] on button "Done" at bounding box center [382, 17] width 24 height 9
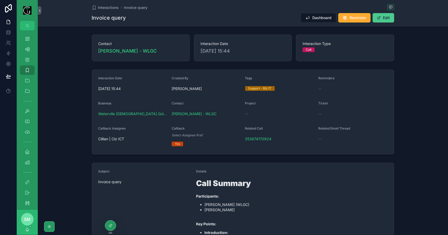
click at [381, 18] on button "Edit" at bounding box center [382, 17] width 21 height 9
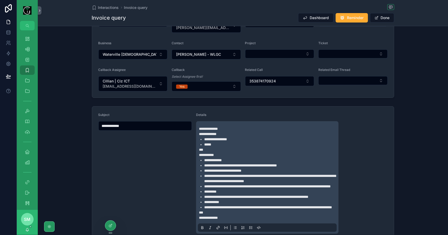
scroll to position [105, 0]
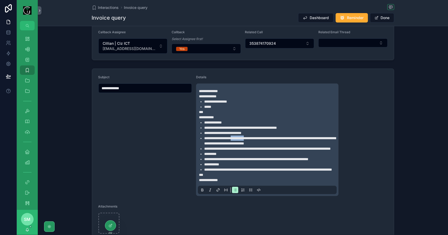
drag, startPoint x: 239, startPoint y: 137, endPoint x: 255, endPoint y: 137, distance: 16.0
click at [255, 137] on span "**********" at bounding box center [269, 141] width 131 height 9
drag, startPoint x: 203, startPoint y: 143, endPoint x: 306, endPoint y: 144, distance: 102.3
click at [306, 144] on span "**********" at bounding box center [269, 141] width 131 height 9
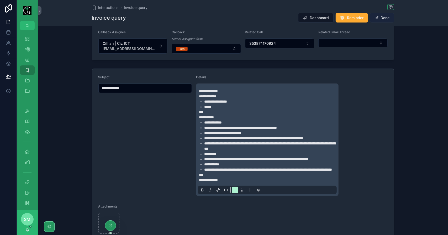
click at [383, 18] on button "Done" at bounding box center [382, 17] width 24 height 9
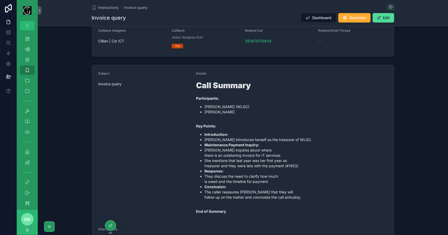
scroll to position [0, 0]
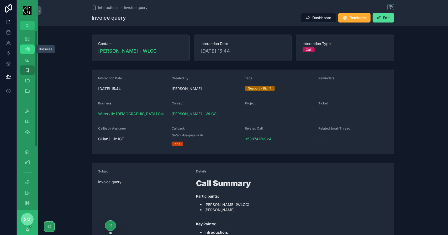
click at [28, 52] on div "Business 541" at bounding box center [27, 49] width 8 height 8
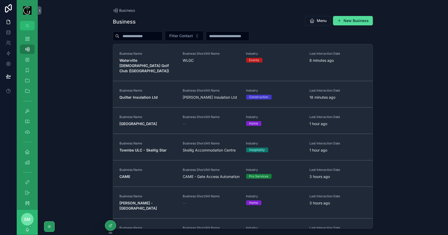
click at [136, 38] on input "scrollable content" at bounding box center [140, 36] width 43 height 7
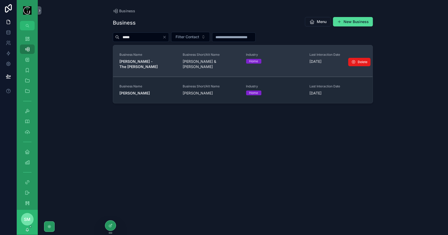
type input "*****"
click at [159, 58] on div "Business Name Fiona O Sullivan - The Glen" at bounding box center [147, 61] width 57 height 17
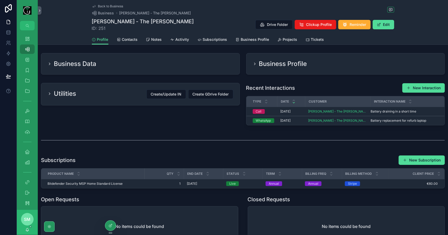
click at [109, 6] on span "Back to Business" at bounding box center [110, 6] width 25 height 4
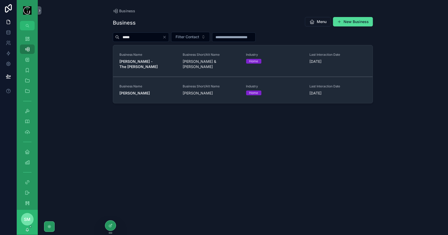
drag, startPoint x: 148, startPoint y: 39, endPoint x: 114, endPoint y: 37, distance: 34.4
click at [114, 37] on div "*****" at bounding box center [141, 37] width 56 height 9
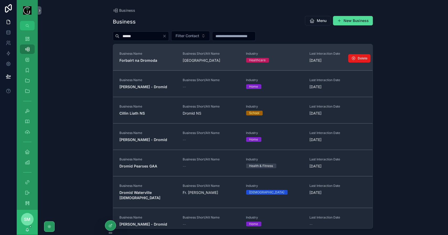
type input "******"
click at [142, 53] on span "Business Name" at bounding box center [147, 54] width 57 height 4
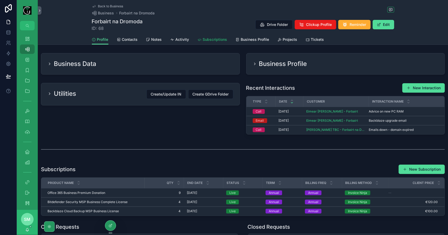
click at [208, 40] on span "Subscriptions" at bounding box center [215, 39] width 24 height 5
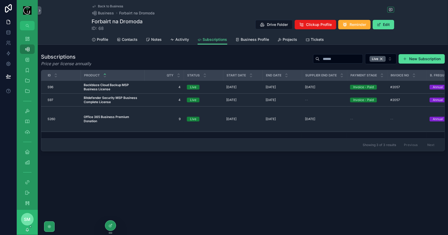
click at [107, 6] on span "Back to Business" at bounding box center [110, 6] width 25 height 4
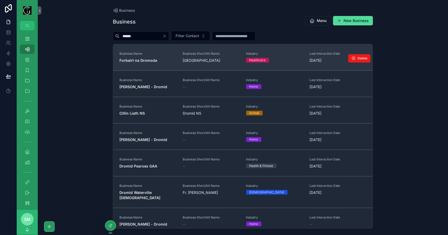
click at [156, 59] on span "Forbairt na Dromoda" at bounding box center [147, 60] width 57 height 5
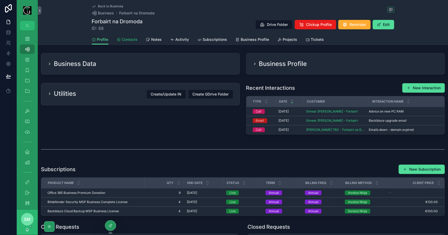
click at [131, 40] on span "Contacts" at bounding box center [130, 39] width 16 height 5
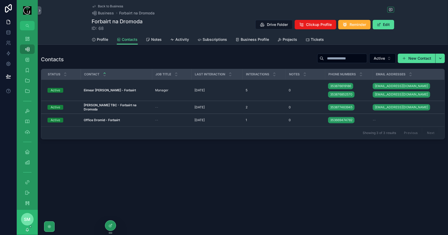
click at [107, 4] on span "Back to Business" at bounding box center [110, 6] width 25 height 4
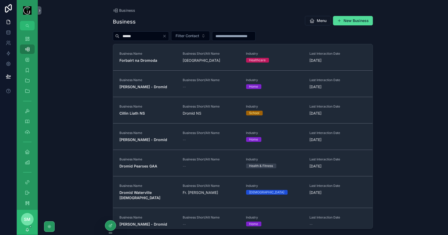
drag, startPoint x: 144, startPoint y: 36, endPoint x: 111, endPoint y: 34, distance: 33.1
click at [111, 34] on div "Business Business Menu New Business ****** Filter Contact Business Name Forbair…" at bounding box center [243, 114] width 268 height 229
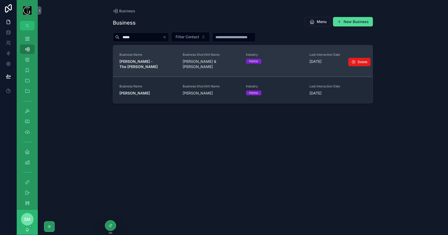
type input "*****"
click at [158, 59] on strong "Fiona O Sullivan - The Glen" at bounding box center [138, 64] width 38 height 10
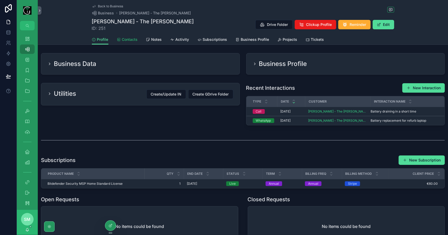
click at [132, 42] on link "Contacts" at bounding box center [127, 40] width 21 height 10
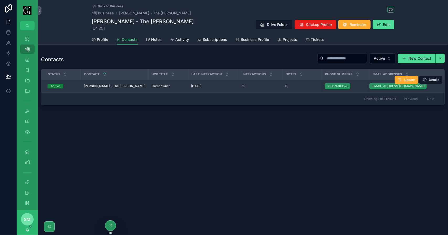
click at [126, 84] on div "Fiona O Sullivan - The Glen Fiona O Sullivan - The Glen" at bounding box center [115, 86] width 62 height 4
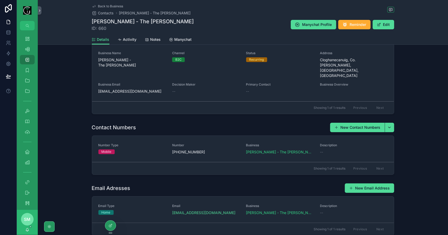
scroll to position [79, 0]
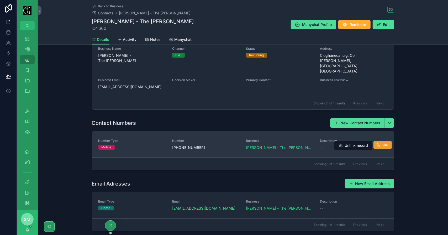
click at [383, 143] on span "Call" at bounding box center [386, 145] width 6 height 4
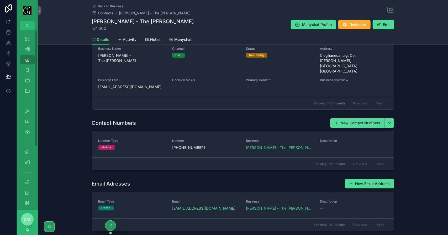
click at [76, 116] on div "Contact Numbers New Contact Numbers Number Type Mobile Number +353874183528 Bus…" at bounding box center [243, 144] width 410 height 57
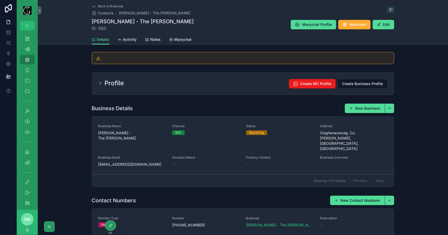
scroll to position [0, 0]
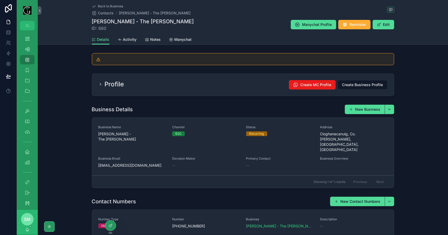
click at [163, 79] on div "Profile Create MC Profile Create Business Profile" at bounding box center [243, 85] width 302 height 22
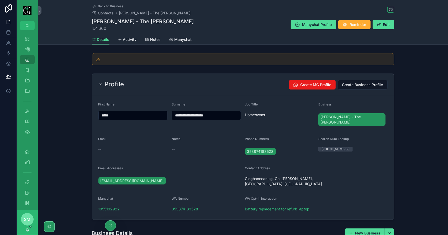
click at [163, 79] on div "Profile Create MC Profile Create Business Profile" at bounding box center [243, 85] width 302 height 22
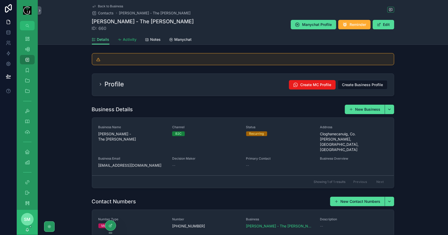
click at [128, 41] on span "Activity" at bounding box center [130, 39] width 14 height 5
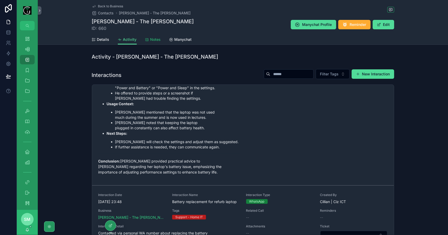
click at [150, 38] on span "Notes" at bounding box center [155, 39] width 10 height 5
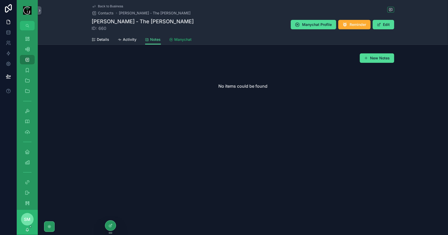
click at [181, 39] on span "Manychat" at bounding box center [182, 39] width 17 height 5
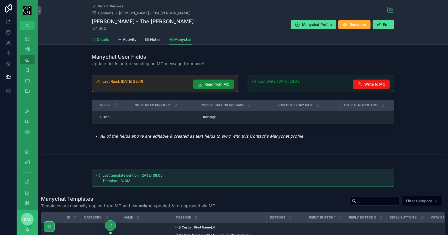
click at [99, 37] on span "Details" at bounding box center [103, 39] width 12 height 5
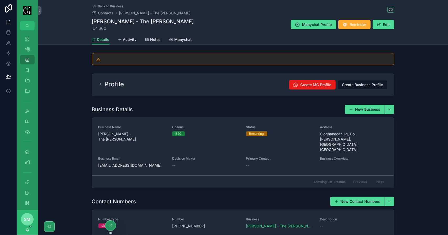
click at [160, 85] on div "Profile Create MC Profile Create Business Profile" at bounding box center [242, 84] width 289 height 9
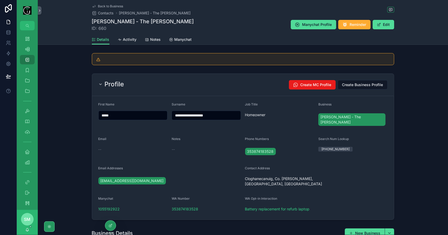
click at [160, 85] on div "Profile Create MC Profile Create Business Profile" at bounding box center [242, 84] width 289 height 9
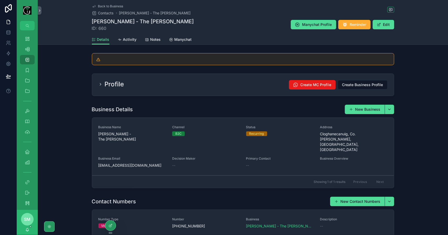
click at [191, 87] on div "Profile Create MC Profile Create Business Profile" at bounding box center [242, 84] width 289 height 9
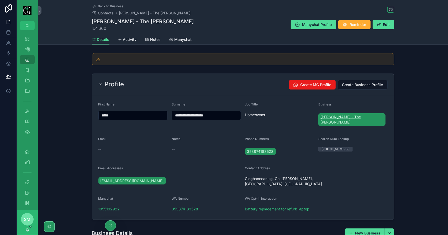
click at [340, 115] on span "Fiona O Sullivan - The Glen" at bounding box center [351, 120] width 63 height 10
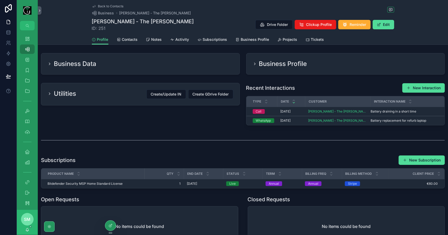
click at [134, 64] on div "Business Data" at bounding box center [140, 64] width 186 height 8
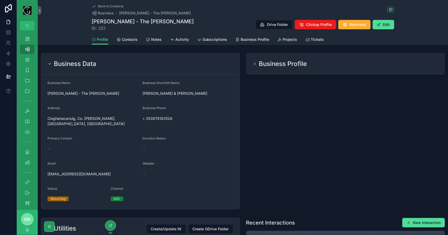
click at [134, 64] on div "Business Data" at bounding box center [140, 64] width 186 height 8
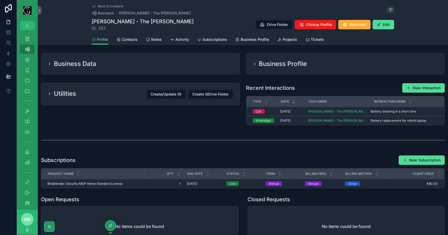
click at [295, 60] on h2 "Business Profile" at bounding box center [283, 64] width 48 height 8
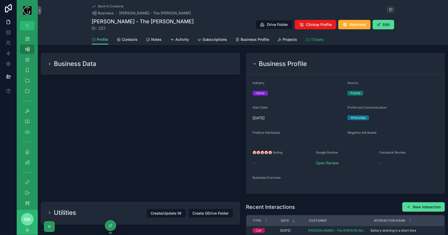
click at [311, 39] on span "Tickets" at bounding box center [317, 39] width 13 height 5
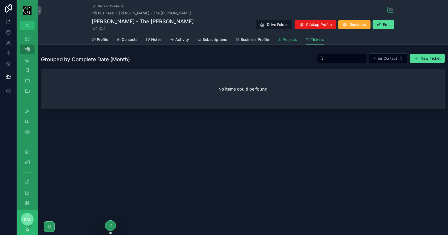
click at [294, 39] on span "Projects" at bounding box center [290, 39] width 14 height 5
click at [116, 6] on span "Back to Contacts" at bounding box center [110, 6] width 25 height 4
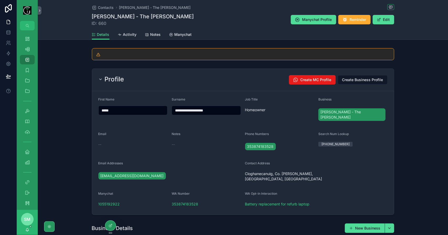
drag, startPoint x: 71, startPoint y: 56, endPoint x: 82, endPoint y: 43, distance: 16.9
click at [71, 56] on div "scrollable content" at bounding box center [243, 54] width 410 height 16
click at [122, 76] on h2 "Profile" at bounding box center [114, 79] width 19 height 8
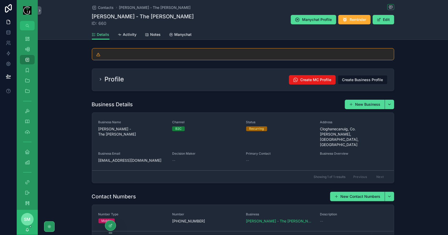
click at [215, 82] on div "Profile Create MC Profile Create Business Profile" at bounding box center [242, 79] width 289 height 9
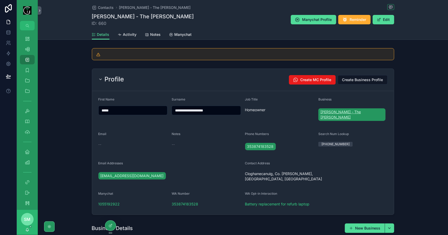
click at [345, 110] on span "Fiona O Sullivan - The Glen" at bounding box center [351, 115] width 63 height 10
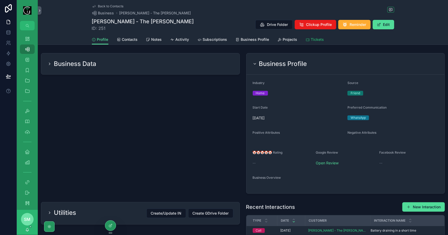
click at [312, 39] on span "Tickets" at bounding box center [317, 39] width 13 height 5
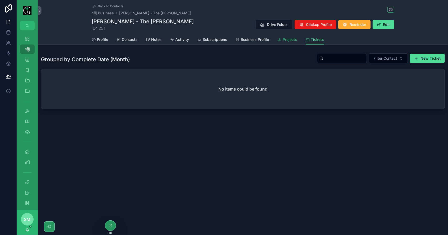
click at [292, 39] on span "Projects" at bounding box center [290, 39] width 14 height 5
click at [319, 39] on span "Tickets" at bounding box center [317, 39] width 13 height 5
click at [290, 41] on span "Projects" at bounding box center [290, 39] width 14 height 5
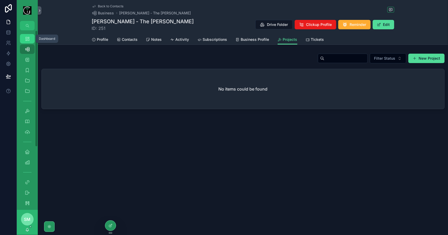
click at [26, 40] on icon "scrollable content" at bounding box center [27, 38] width 5 height 5
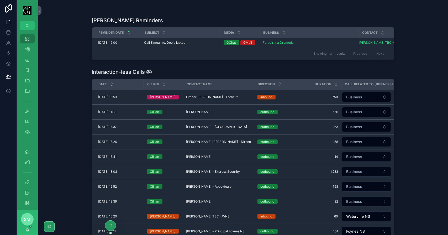
scroll to position [131, 0]
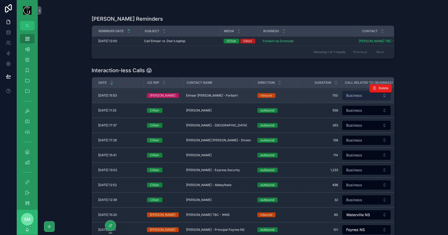
click at [363, 97] on button "Business" at bounding box center [366, 96] width 49 height 10
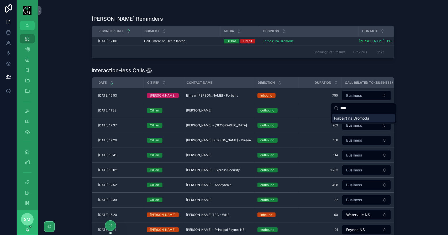
type input "****"
click at [360, 120] on span "Forbairt na Dromoda" at bounding box center [351, 118] width 35 height 5
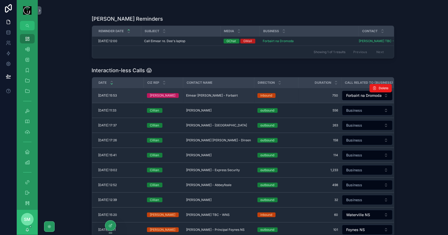
click at [202, 95] on span "Eimear Ní Mhurchú - Forbairt" at bounding box center [212, 96] width 52 height 4
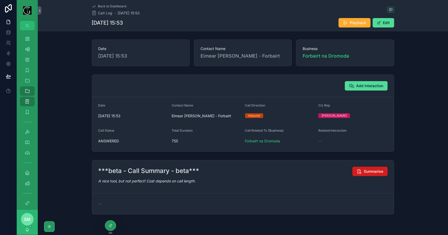
click at [368, 171] on span "Summarise" at bounding box center [373, 171] width 19 height 5
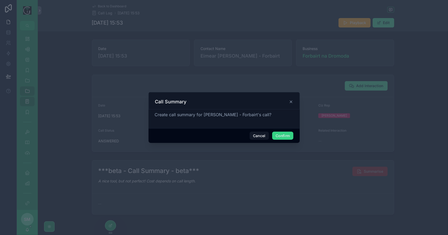
click at [287, 135] on button "Confirm" at bounding box center [282, 136] width 21 height 8
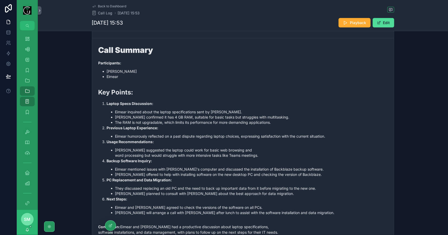
scroll to position [157, 0]
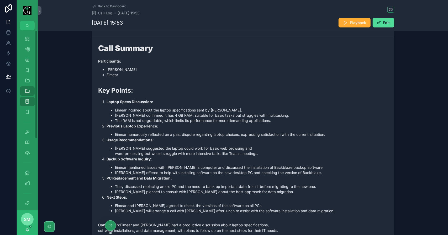
click at [135, 127] on strong "Previous Laptop Experience:" at bounding box center [133, 126] width 52 height 4
drag, startPoint x: 28, startPoint y: 50, endPoint x: 1, endPoint y: 110, distance: 66.2
click at [28, 50] on icon "scrollable content" at bounding box center [27, 49] width 5 height 5
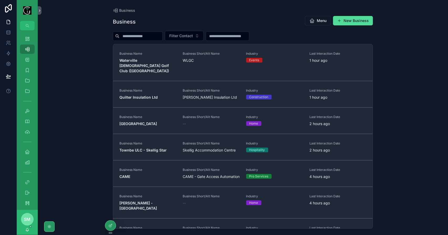
click at [138, 37] on input "scrollable content" at bounding box center [140, 36] width 43 height 7
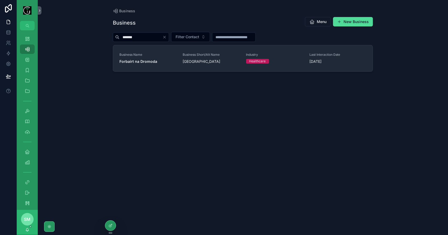
type input "*******"
click at [146, 60] on strong "Forbairt na Dromoda" at bounding box center [138, 61] width 38 height 4
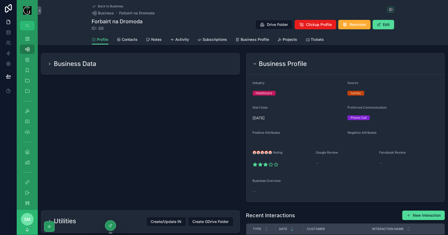
click at [268, 64] on h2 "Business Profile" at bounding box center [283, 64] width 48 height 8
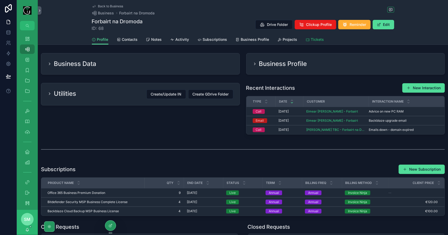
click at [311, 40] on span "Tickets" at bounding box center [317, 39] width 13 height 5
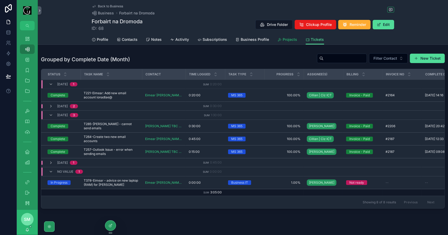
click at [283, 40] on span "Projects" at bounding box center [290, 39] width 14 height 5
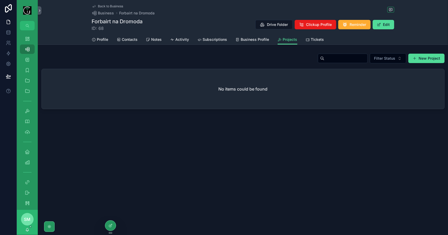
click at [109, 6] on span "Back to Business" at bounding box center [110, 6] width 25 height 4
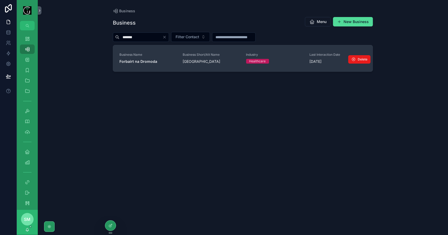
click at [145, 58] on div "Business Name Forbairt na Dromoda" at bounding box center [147, 59] width 57 height 12
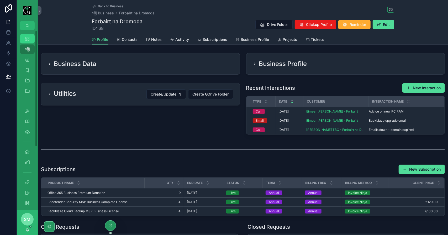
click at [31, 40] on div "Dashboard" at bounding box center [27, 39] width 8 height 8
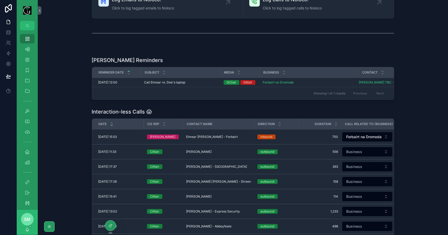
scroll to position [105, 0]
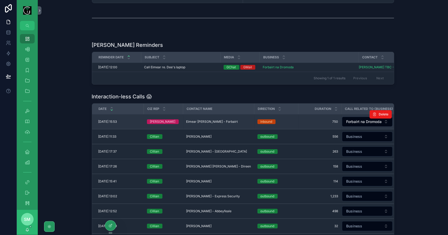
click at [198, 123] on span "Eimear Ní Mhurchú - Forbairt" at bounding box center [212, 122] width 52 height 4
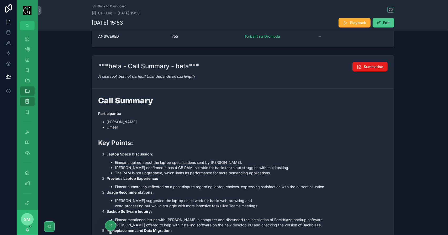
click at [385, 21] on button "Edit" at bounding box center [382, 22] width 21 height 9
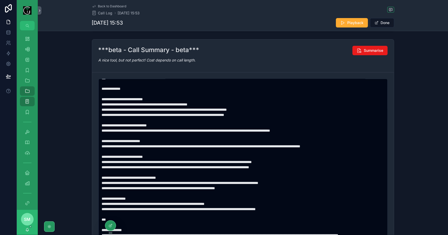
scroll to position [131, 0]
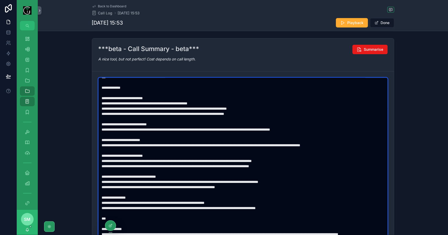
click at [275, 184] on textarea "scrollable content" at bounding box center [242, 159] width 289 height 162
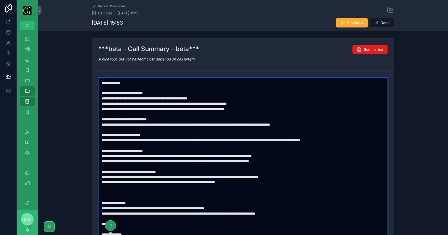
paste textarea "**********"
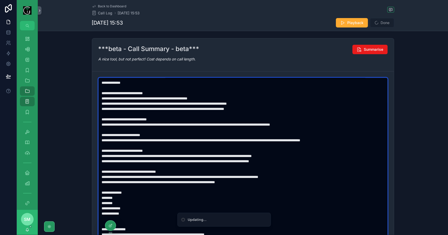
click at [195, 195] on textarea "scrollable content" at bounding box center [242, 159] width 289 height 162
click at [170, 205] on textarea "scrollable content" at bounding box center [242, 159] width 289 height 162
click at [168, 209] on textarea "scrollable content" at bounding box center [242, 159] width 289 height 162
click at [163, 214] on textarea "scrollable content" at bounding box center [242, 159] width 289 height 162
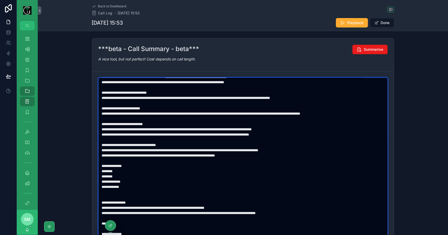
scroll to position [79, 0]
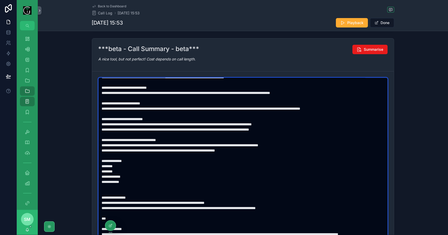
click at [150, 188] on textarea "scrollable content" at bounding box center [242, 159] width 289 height 162
click at [150, 181] on textarea "scrollable content" at bounding box center [242, 159] width 289 height 162
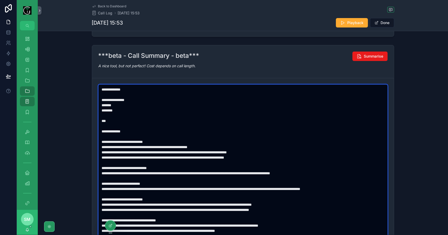
scroll to position [19, 0]
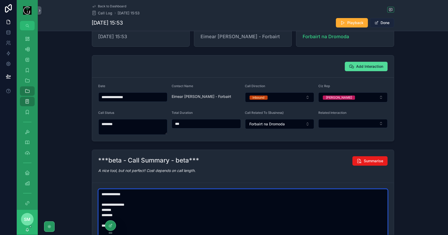
type textarea "**********"
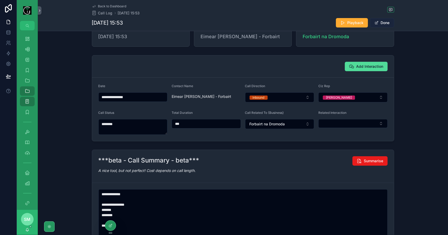
click at [386, 23] on button "Done" at bounding box center [382, 22] width 24 height 9
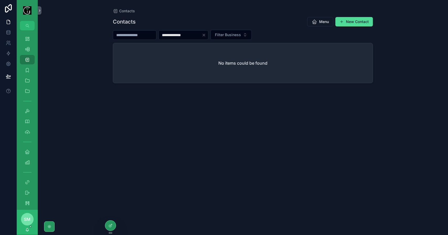
click at [177, 35] on input "**********" at bounding box center [180, 34] width 43 height 7
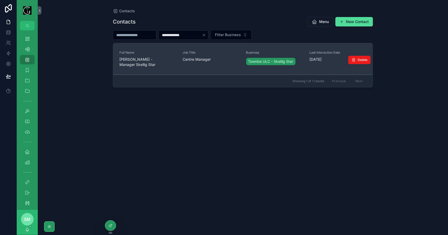
type input "**********"
click at [146, 62] on span "[PERSON_NAME] - Manager Skellig Star" at bounding box center [147, 62] width 57 height 10
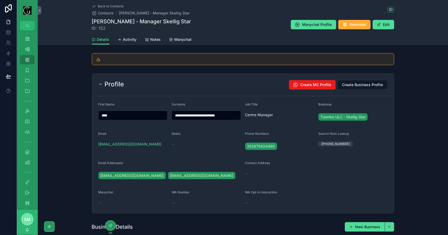
click at [177, 79] on div "Profile Create MC Profile Create Business Profile" at bounding box center [243, 85] width 302 height 22
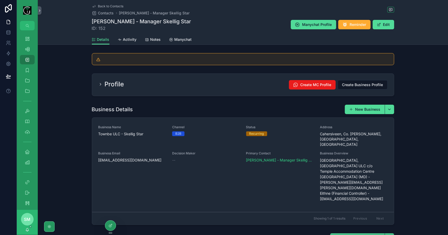
click at [210, 93] on div "Profile Create MC Profile Create Business Profile" at bounding box center [243, 85] width 302 height 22
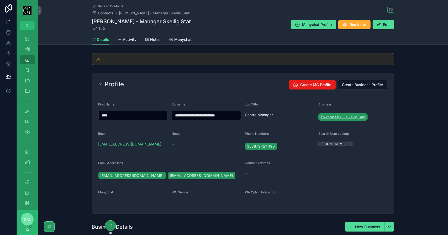
click at [331, 118] on span "Townbe ULC - Skellig Star" at bounding box center [342, 117] width 45 height 5
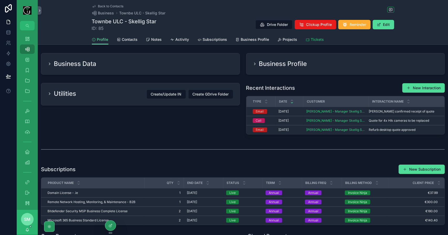
click at [311, 40] on span "Tickets" at bounding box center [317, 39] width 13 height 5
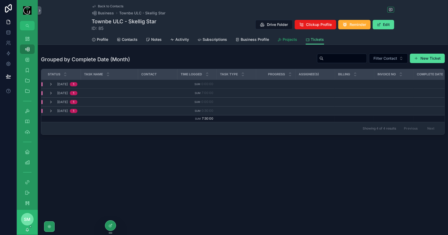
click at [288, 40] on span "Projects" at bounding box center [290, 39] width 14 height 5
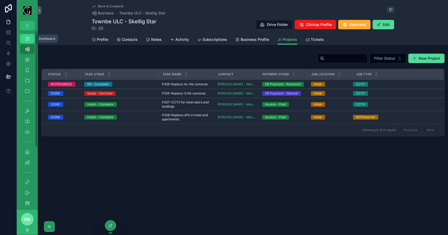
click at [29, 41] on div "Dashboard" at bounding box center [27, 39] width 8 height 8
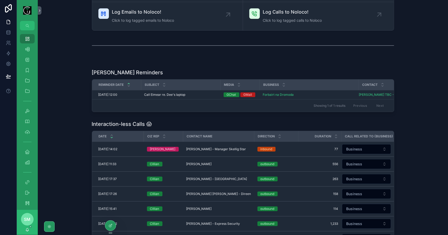
scroll to position [79, 0]
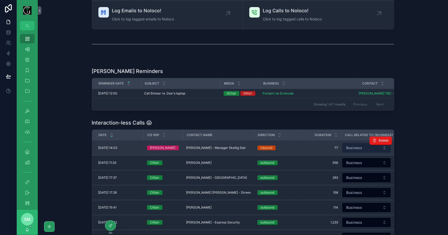
click at [353, 148] on span "Business" at bounding box center [354, 148] width 16 height 5
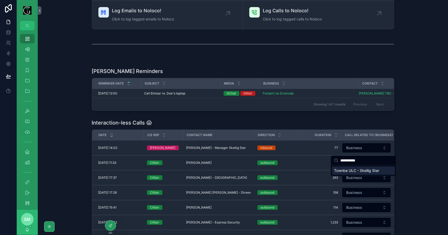
type input "**********"
click at [364, 172] on span "Townbe ULC - Skellig Star" at bounding box center [356, 170] width 45 height 5
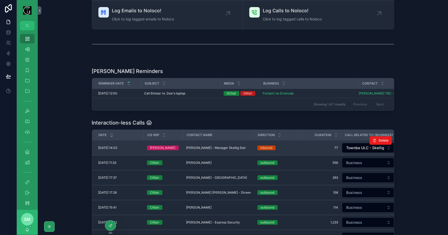
click at [213, 150] on span "Mark Catoire - Manager Skellig Star" at bounding box center [216, 148] width 60 height 4
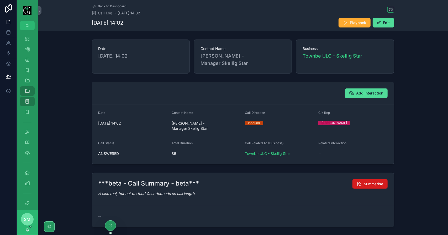
click at [370, 182] on span "Summarise" at bounding box center [373, 184] width 19 height 5
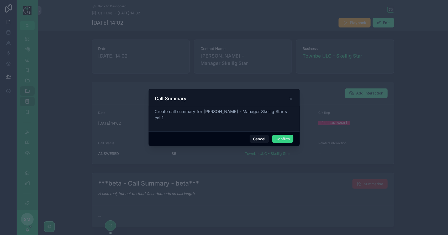
click at [282, 136] on button "Confirm" at bounding box center [282, 139] width 21 height 8
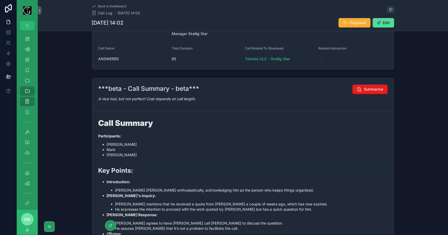
scroll to position [105, 0]
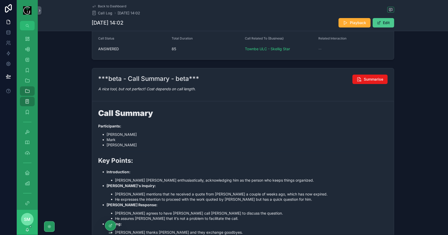
click at [386, 24] on button "Edit" at bounding box center [382, 22] width 21 height 9
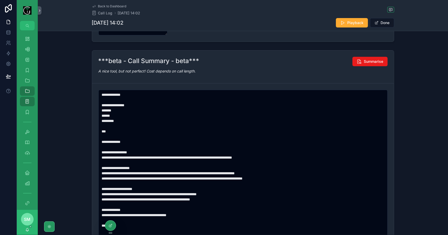
scroll to position [131, 0]
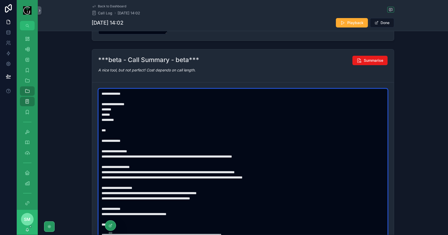
drag, startPoint x: 262, startPoint y: 146, endPoint x: 99, endPoint y: 133, distance: 163.8
click at [99, 133] on textarea "**********" at bounding box center [242, 170] width 289 height 162
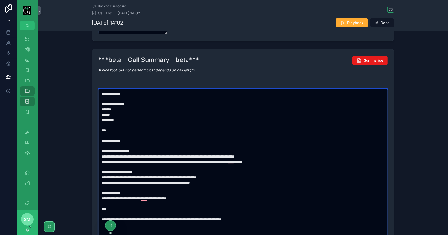
click at [174, 150] on textarea "**********" at bounding box center [242, 170] width 289 height 162
click at [210, 147] on textarea "**********" at bounding box center [242, 170] width 289 height 162
click at [244, 148] on textarea "**********" at bounding box center [242, 170] width 289 height 162
click at [281, 149] on textarea "**********" at bounding box center [242, 170] width 289 height 162
drag, startPoint x: 216, startPoint y: 173, endPoint x: 202, endPoint y: 184, distance: 17.3
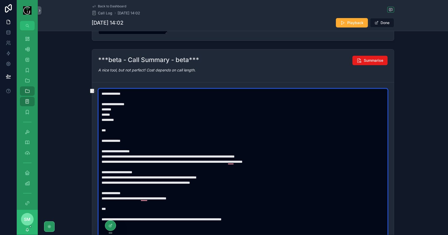
click at [96, 172] on div "**********" at bounding box center [243, 153] width 410 height 212
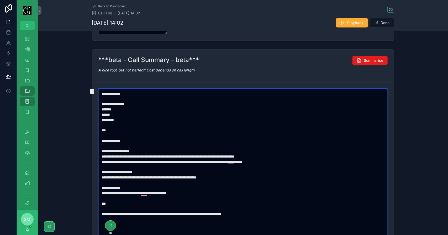
click at [281, 196] on textarea "**********" at bounding box center [242, 170] width 289 height 162
type textarea "**********"
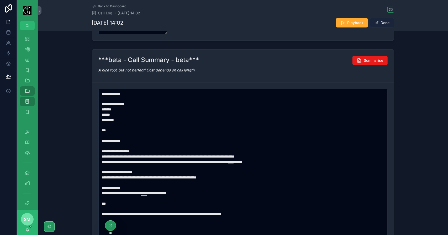
click at [385, 20] on button "Done" at bounding box center [382, 22] width 24 height 9
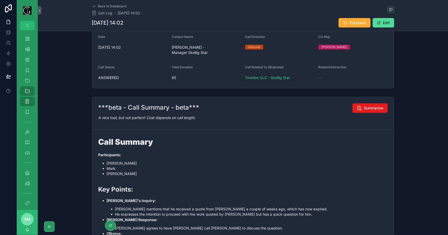
scroll to position [0, 0]
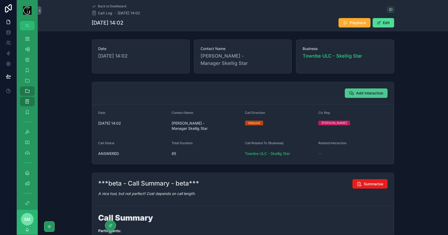
click at [372, 91] on span "Add Interaction" at bounding box center [369, 93] width 27 height 5
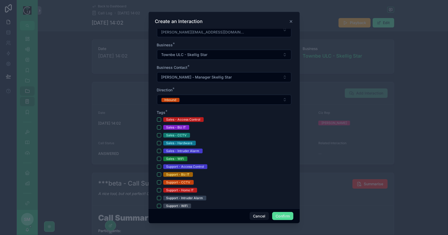
scroll to position [105, 0]
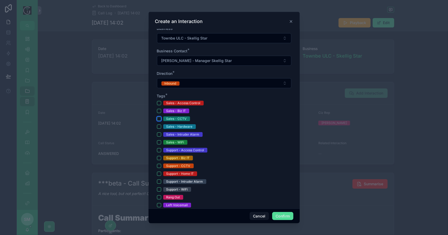
click at [159, 120] on button "Sales - CCTV" at bounding box center [159, 119] width 4 height 4
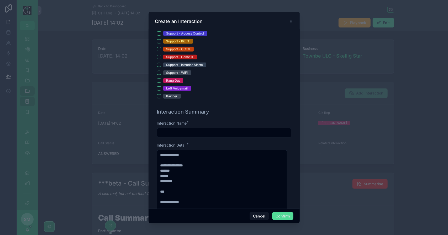
scroll to position [236, 0]
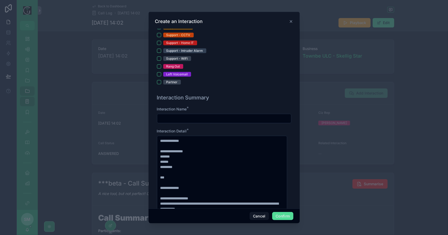
click at [170, 118] on input "text" at bounding box center [224, 118] width 134 height 7
type input "*"
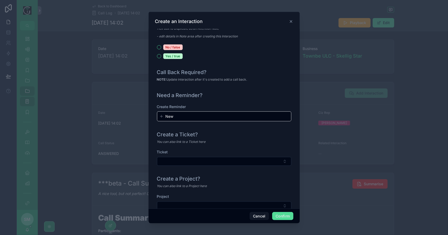
scroll to position [563, 0]
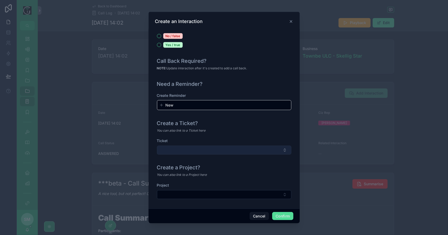
type input "**********"
click at [212, 149] on button "Select Button" at bounding box center [224, 150] width 134 height 9
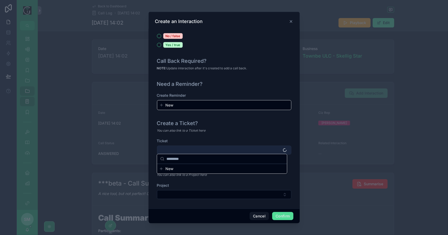
click at [212, 149] on button "Select Button" at bounding box center [224, 150] width 134 height 9
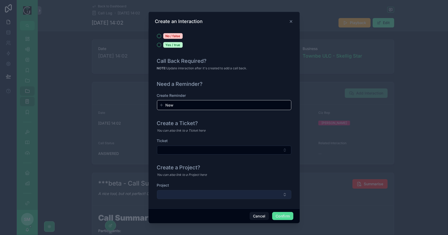
click at [212, 192] on button "Select Button" at bounding box center [224, 195] width 134 height 9
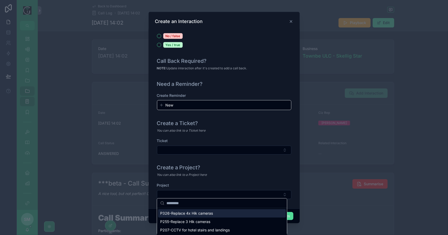
click at [234, 175] on div "You can also link to a Project here" at bounding box center [224, 175] width 134 height 5
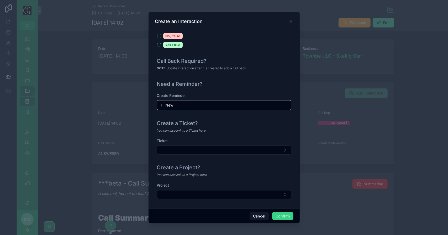
click at [285, 217] on button "Confirm" at bounding box center [282, 216] width 21 height 8
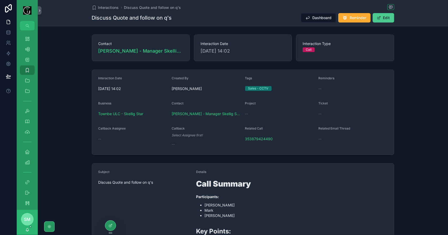
click at [385, 16] on button "Edit" at bounding box center [382, 17] width 21 height 9
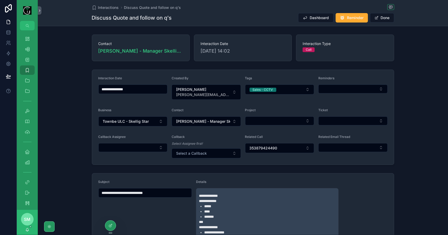
drag, startPoint x: 125, startPoint y: 193, endPoint x: 134, endPoint y: 192, distance: 8.5
click at [134, 192] on input "**********" at bounding box center [145, 193] width 93 height 7
type input "**********"
click at [383, 18] on button "Done" at bounding box center [382, 17] width 24 height 9
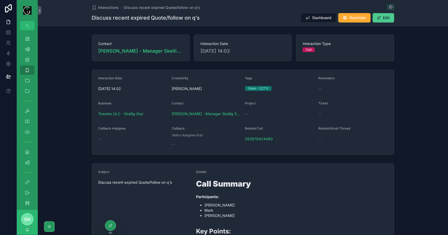
click at [389, 21] on button "Edit" at bounding box center [382, 17] width 21 height 9
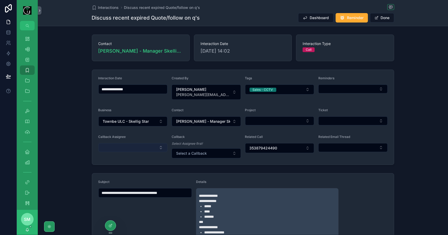
click at [129, 148] on button "Select Button" at bounding box center [132, 147] width 69 height 9
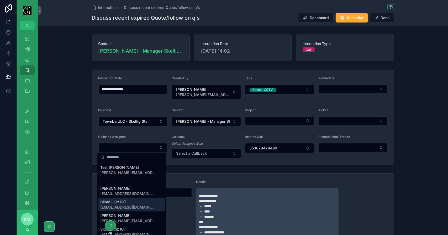
click at [132, 206] on div "Cillian | Ciz ICT cillian@cizict.com" at bounding box center [131, 205] width 67 height 14
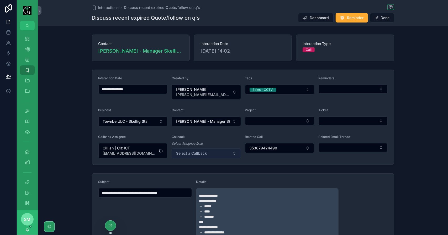
click at [207, 152] on button "Select a Callback" at bounding box center [205, 154] width 69 height 10
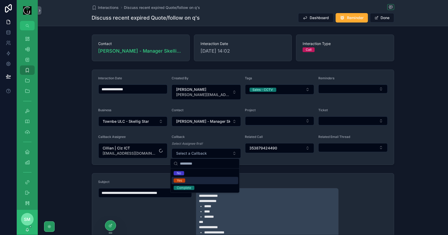
click at [198, 180] on div "Yes" at bounding box center [204, 180] width 67 height 7
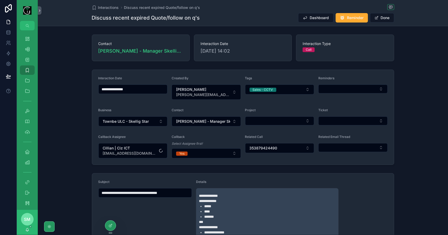
click at [289, 160] on form "**********" at bounding box center [243, 117] width 302 height 95
click at [386, 18] on button "Done" at bounding box center [382, 17] width 24 height 9
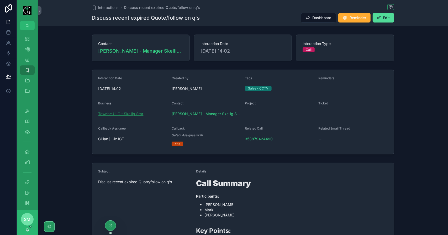
click at [128, 114] on span "Townbe ULC - Skellig Star" at bounding box center [120, 113] width 45 height 5
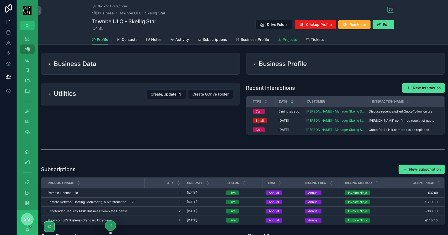
click at [284, 39] on span "Projects" at bounding box center [290, 39] width 14 height 5
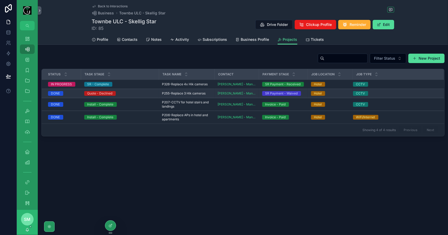
click at [191, 94] on span "P255-Replace 3 Hik cameras" at bounding box center [184, 94] width 44 height 4
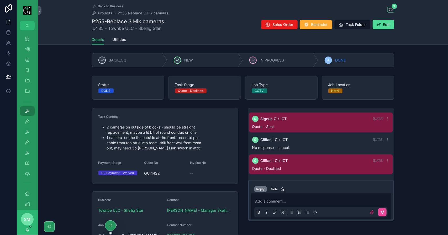
click at [114, 7] on span "Back to Business" at bounding box center [110, 6] width 25 height 4
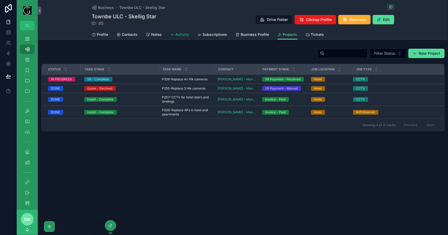
click at [179, 35] on span "Activity" at bounding box center [182, 34] width 14 height 5
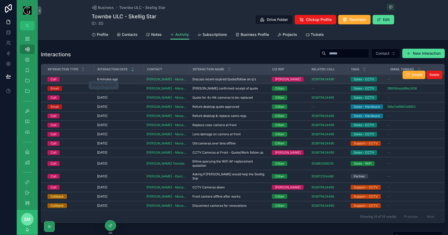
click at [113, 77] on p "6 minutes ago" at bounding box center [107, 79] width 21 height 4
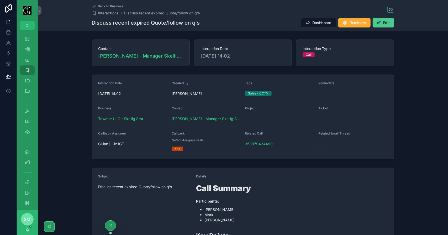
click at [385, 21] on button "Edit" at bounding box center [382, 22] width 21 height 9
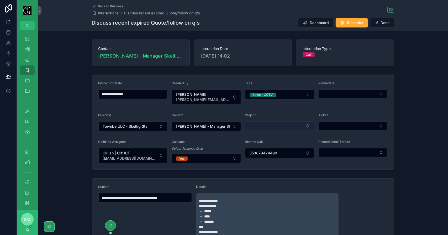
click at [277, 126] on button "Select Button" at bounding box center [279, 126] width 69 height 9
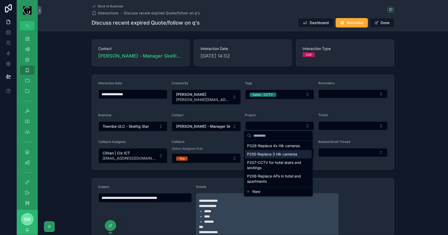
click at [275, 155] on span "P255-Replace 3 Hik cameras" at bounding box center [272, 154] width 50 height 5
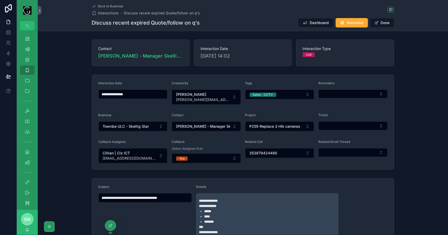
click at [383, 25] on button "Done" at bounding box center [382, 22] width 24 height 9
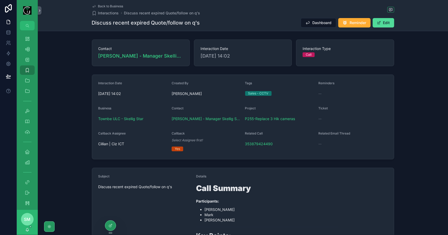
click at [110, 6] on span "Back to Business" at bounding box center [110, 6] width 25 height 4
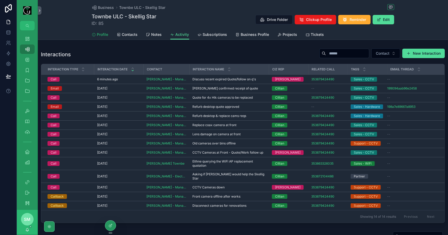
click at [101, 34] on span "Profile" at bounding box center [102, 34] width 11 height 5
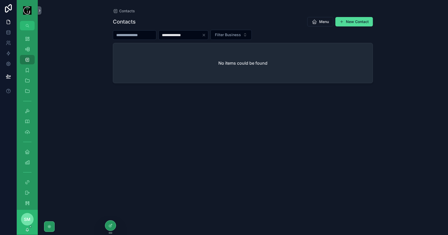
click at [175, 35] on input "**********" at bounding box center [180, 34] width 43 height 7
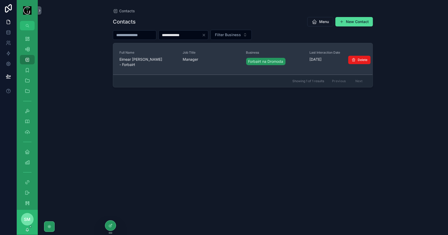
type input "**********"
click at [169, 53] on span "Full Name" at bounding box center [147, 53] width 57 height 4
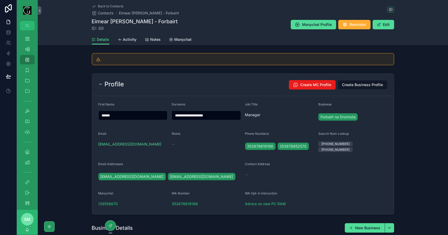
click at [183, 80] on div "Profile Create MC Profile Create Business Profile" at bounding box center [242, 84] width 289 height 9
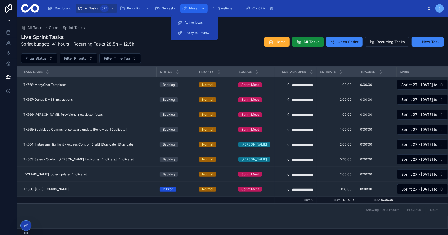
click at [195, 7] on span "Ideas" at bounding box center [193, 8] width 8 height 4
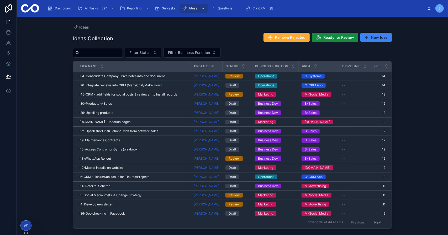
click at [253, 34] on div "Ideas Collection Remove Rejected Ready for Review New Idea" at bounding box center [232, 39] width 319 height 12
click at [105, 52] on input "text" at bounding box center [100, 52] width 43 height 7
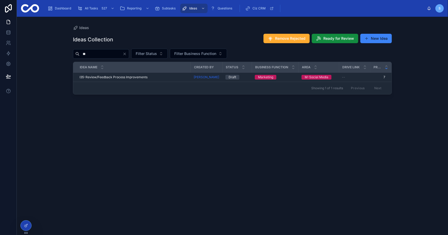
type input "*"
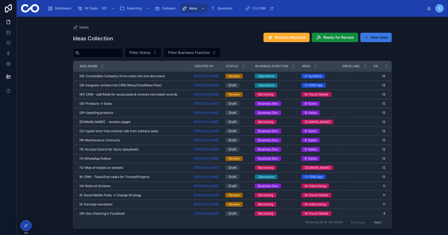
click at [370, 40] on button "New Idea" at bounding box center [375, 37] width 31 height 9
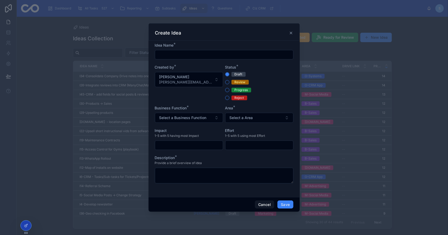
click at [212, 53] on input "text" at bounding box center [224, 54] width 138 height 7
drag, startPoint x: 187, startPoint y: 55, endPoint x: 152, endPoint y: 55, distance: 34.6
click at [152, 55] on div "**********" at bounding box center [223, 119] width 151 height 157
type input "**********"
click at [211, 117] on button "Select a Business Function" at bounding box center [189, 118] width 68 height 10
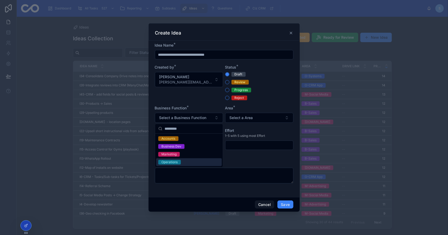
click at [188, 159] on div "Operations" at bounding box center [189, 163] width 66 height 8
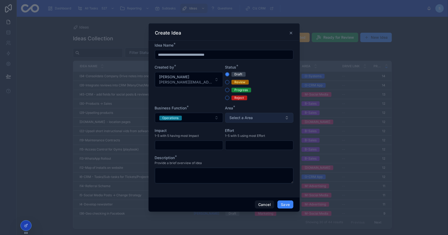
click at [265, 122] on button "Select a Area" at bounding box center [259, 118] width 68 height 10
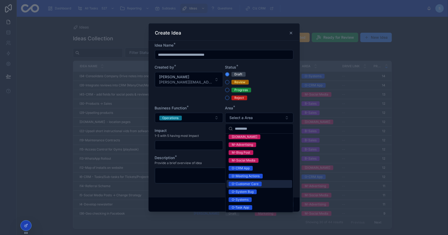
scroll to position [57, 0]
click at [253, 170] on div "O-CRM App" at bounding box center [259, 168] width 66 height 8
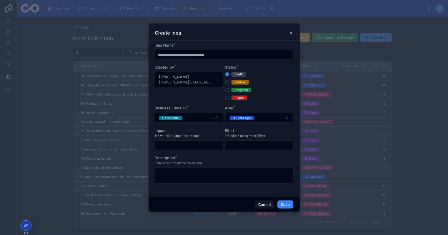
click at [198, 144] on input "text" at bounding box center [189, 145] width 68 height 7
type input "*"
click at [256, 146] on input "text" at bounding box center [259, 145] width 68 height 7
type input "*"
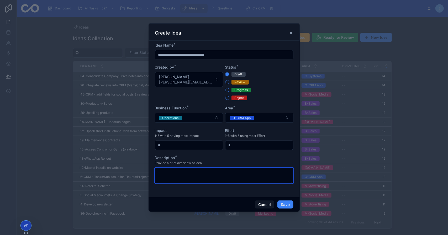
click at [221, 178] on textarea at bounding box center [224, 176] width 138 height 16
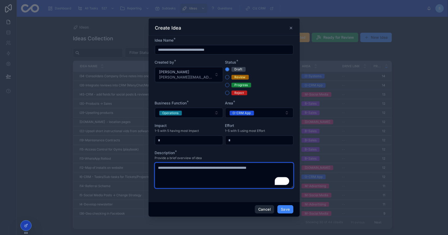
type textarea "**********"
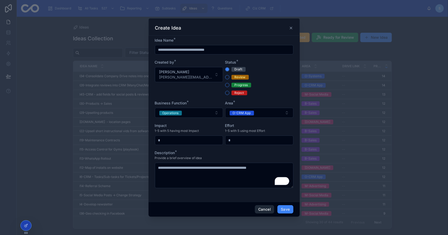
click at [263, 209] on button "Cancel" at bounding box center [264, 210] width 19 height 8
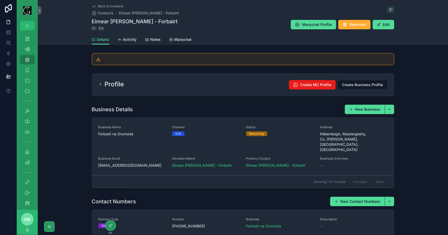
drag, startPoint x: 0, startPoint y: 0, endPoint x: 111, endPoint y: 6, distance: 111.3
click at [111, 6] on span "Back to Contacts" at bounding box center [110, 6] width 25 height 4
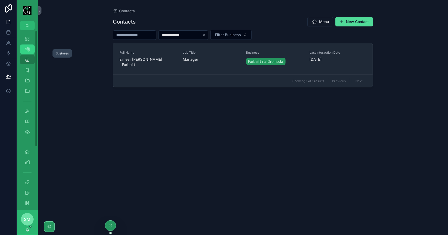
click at [25, 51] on icon "scrollable content" at bounding box center [27, 49] width 5 height 5
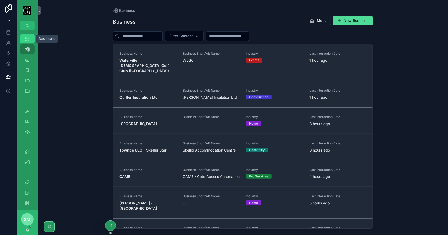
click at [26, 41] on icon "scrollable content" at bounding box center [27, 38] width 5 height 5
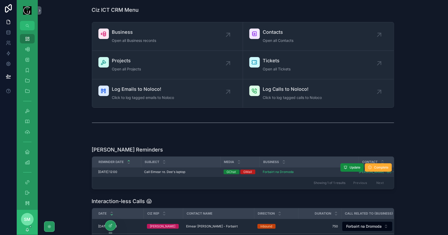
click at [165, 170] on span "Call Eimear re. Dee's laptop" at bounding box center [164, 172] width 41 height 4
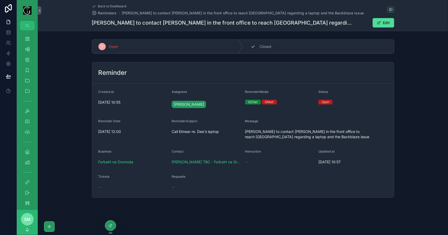
click at [332, 47] on div "2 Closed" at bounding box center [318, 47] width 151 height 14
click at [113, 6] on span "Back to Dashboard" at bounding box center [112, 6] width 28 height 4
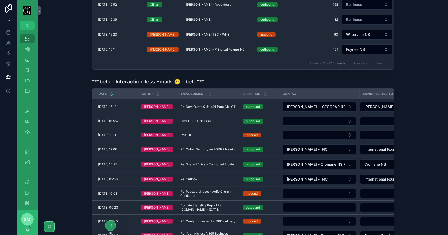
scroll to position [288, 0]
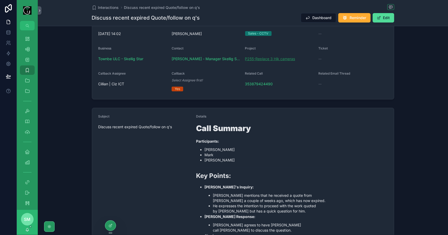
scroll to position [79, 0]
